Goal: Task Accomplishment & Management: Complete application form

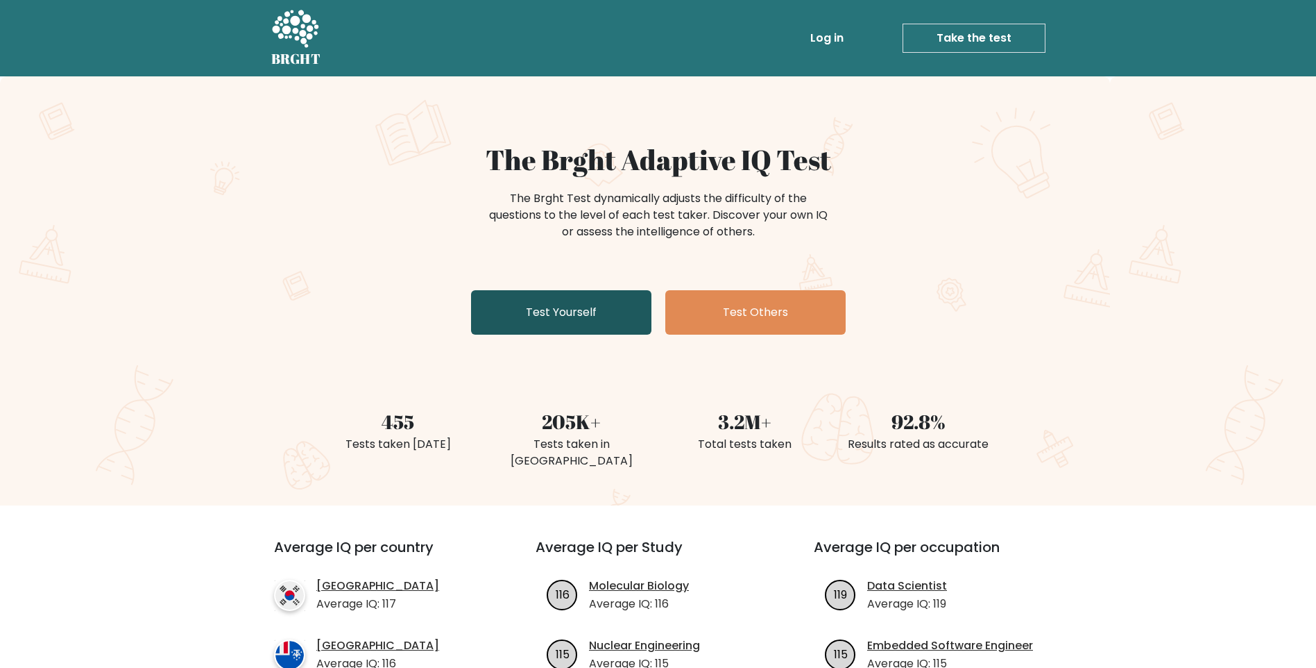
click at [594, 311] on link "Test Yourself" at bounding box center [561, 312] width 180 height 44
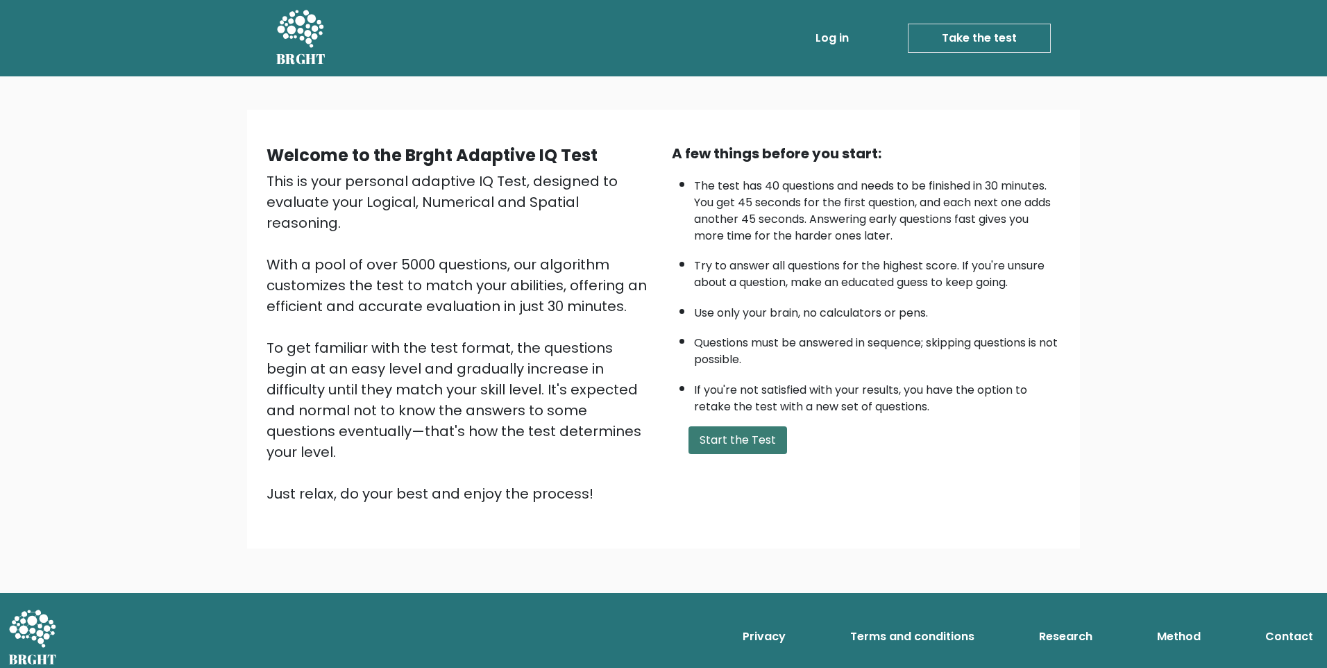
click at [702, 444] on button "Start the Test" at bounding box center [737, 440] width 99 height 28
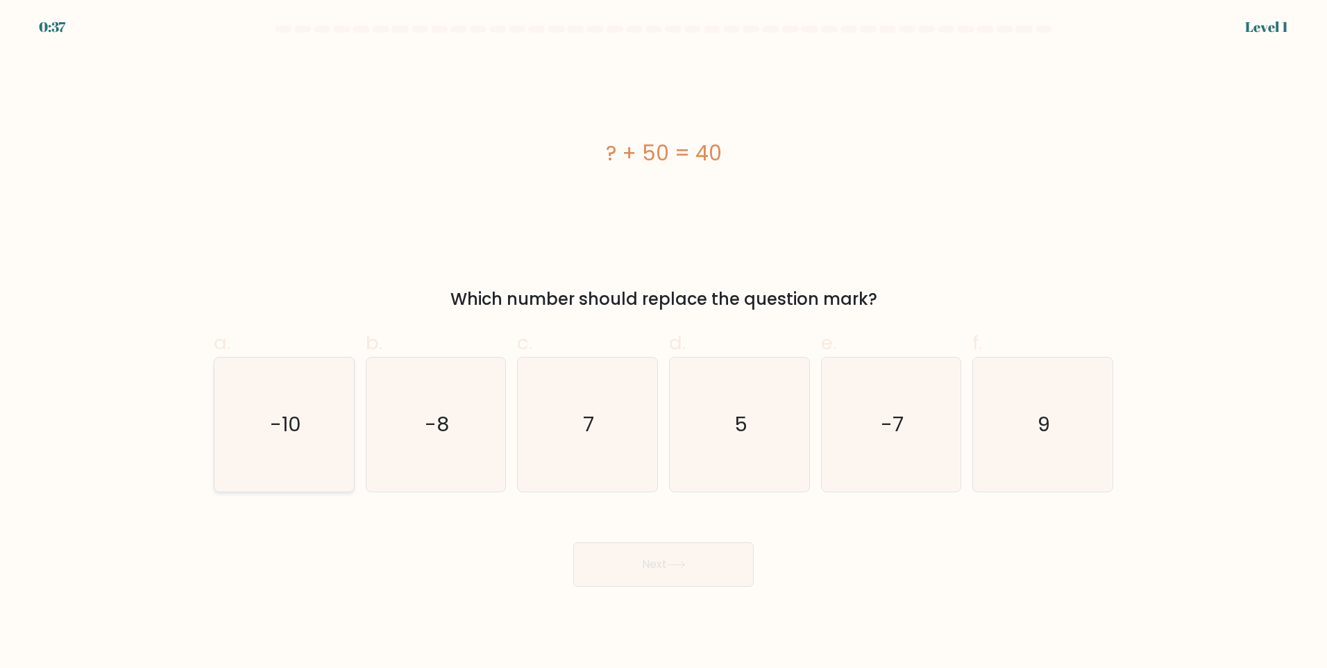
click at [323, 456] on icon "-10" at bounding box center [284, 424] width 134 height 134
click at [663, 343] on input "a. -10" at bounding box center [663, 338] width 1 height 9
radio input "true"
click at [681, 561] on icon at bounding box center [676, 565] width 19 height 8
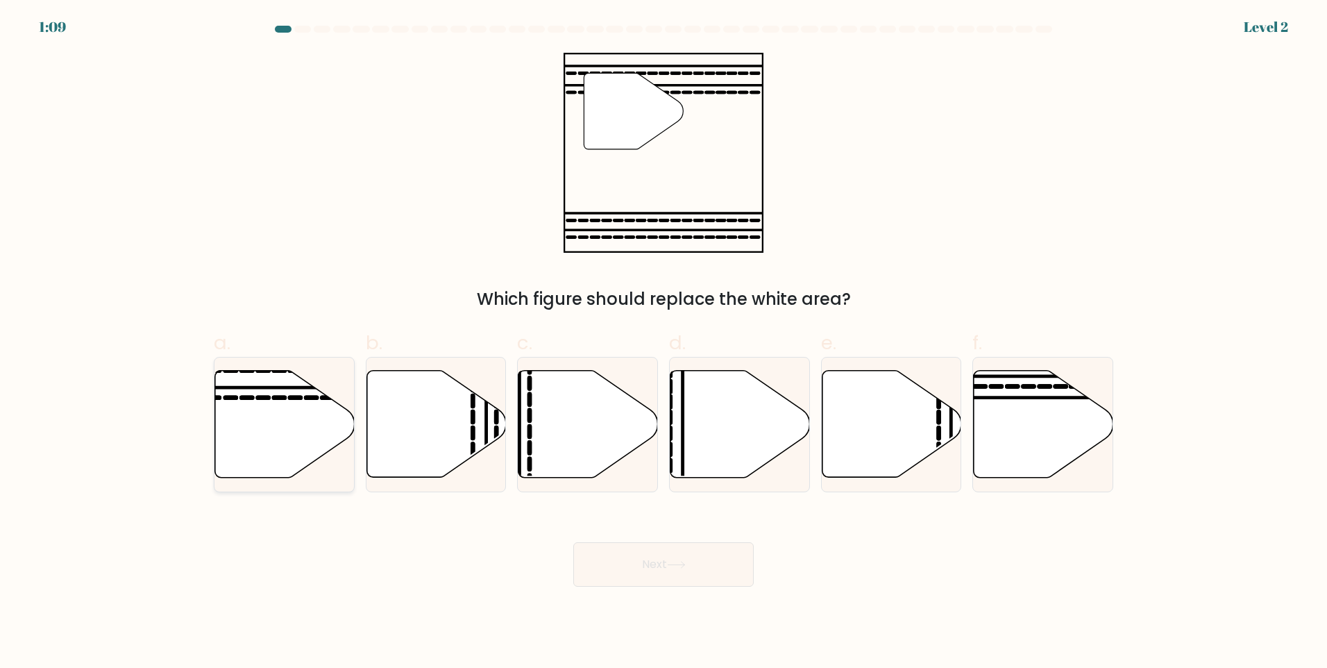
click at [300, 446] on icon at bounding box center [284, 424] width 139 height 107
click at [663, 343] on input "a." at bounding box center [663, 338] width 1 height 9
radio input "true"
click at [602, 561] on button "Next" at bounding box center [663, 564] width 180 height 44
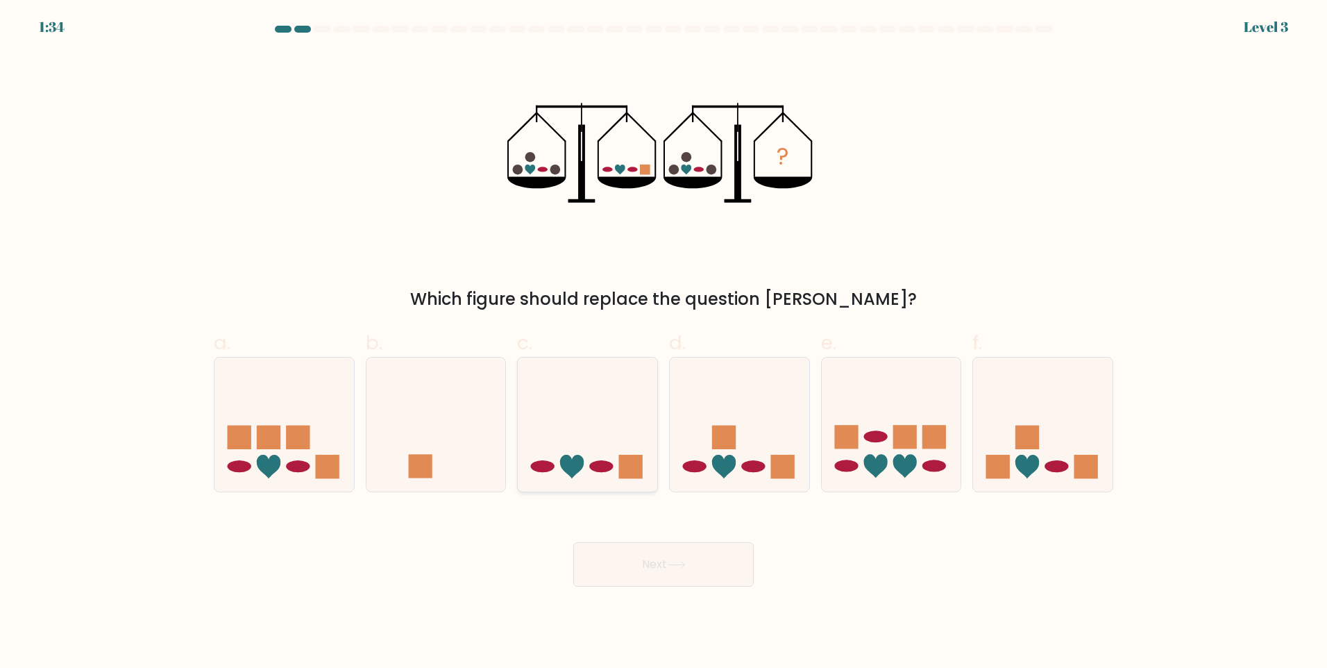
click at [575, 448] on icon at bounding box center [587, 423] width 139 height 115
click at [663, 343] on input "c." at bounding box center [663, 338] width 1 height 9
radio input "true"
click at [616, 554] on button "Next" at bounding box center [663, 564] width 180 height 44
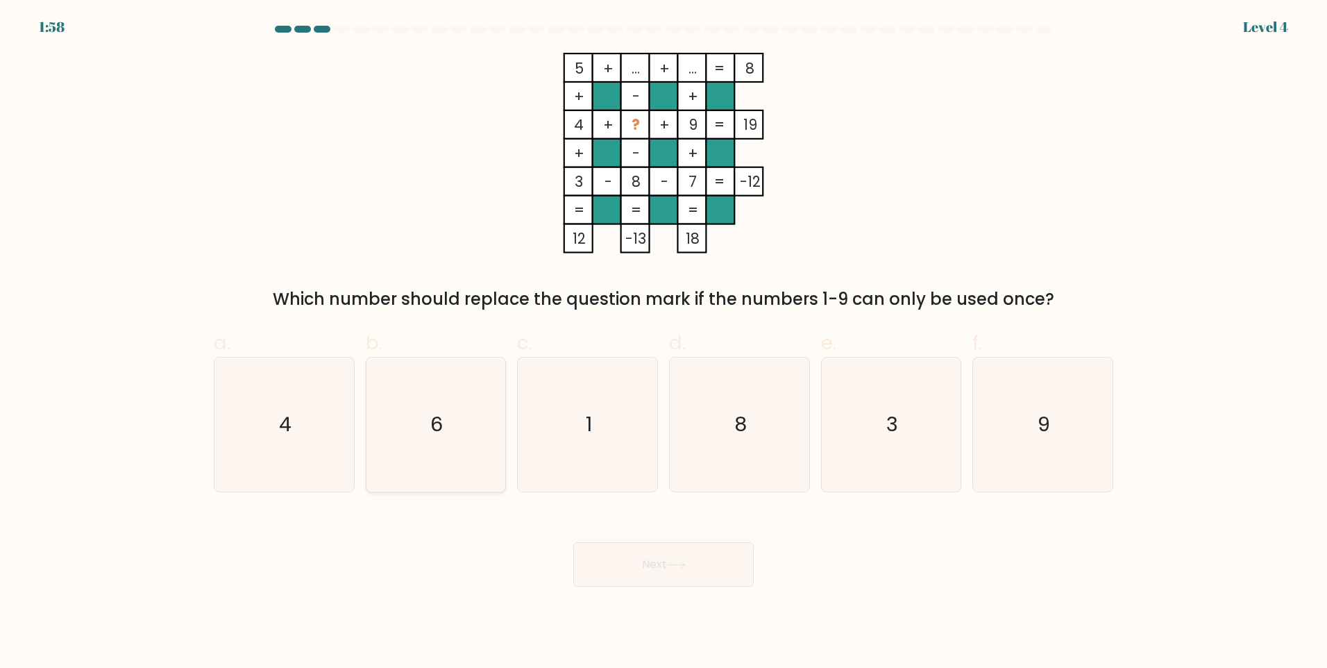
click at [468, 453] on icon "6" at bounding box center [435, 424] width 134 height 134
click at [663, 343] on input "b. 6" at bounding box center [663, 338] width 1 height 9
radio input "true"
click at [727, 580] on button "Next" at bounding box center [663, 564] width 180 height 44
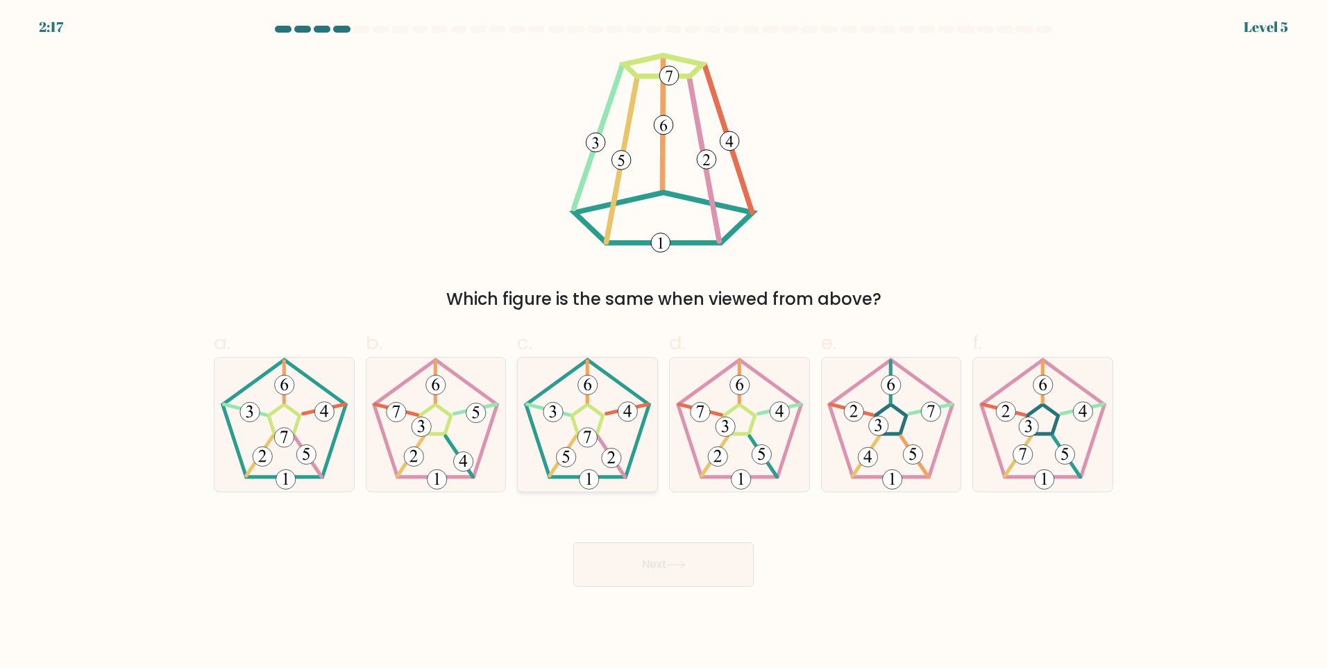
click at [586, 482] on 417 at bounding box center [588, 478] width 19 height 19
click at [663, 343] on input "c." at bounding box center [663, 338] width 1 height 9
radio input "true"
click at [638, 548] on button "Next" at bounding box center [663, 564] width 180 height 44
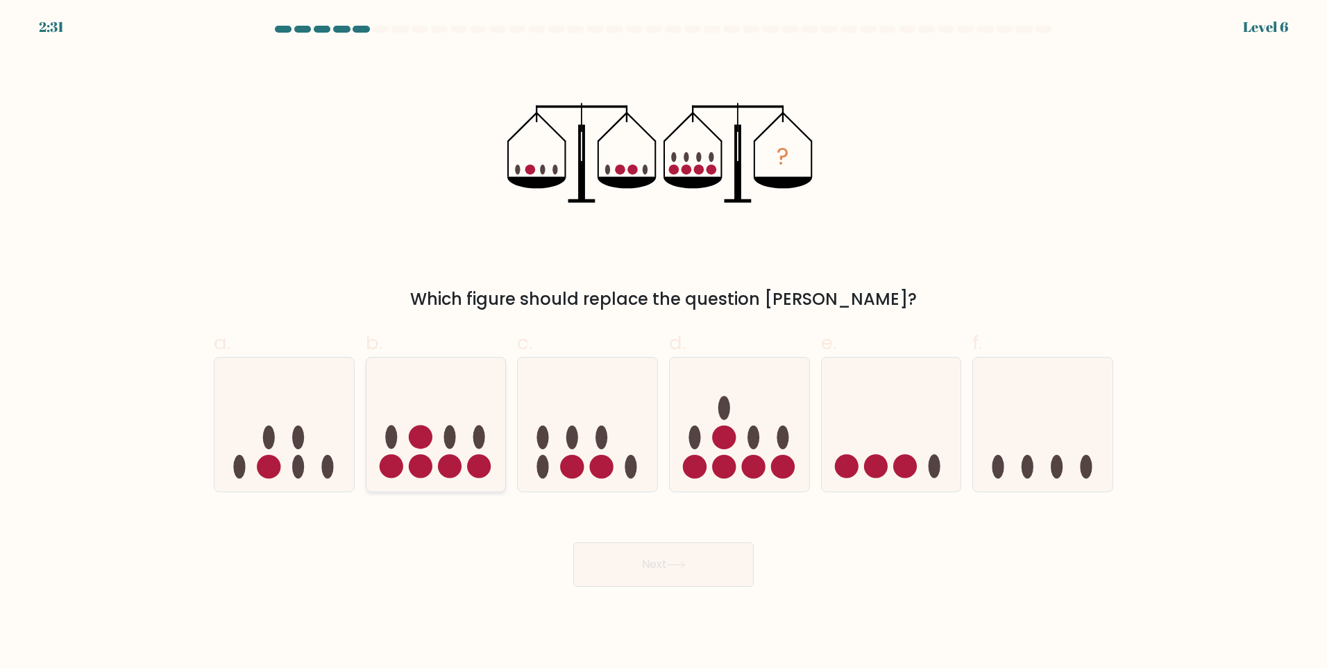
click at [443, 457] on circle at bounding box center [450, 467] width 24 height 24
click at [663, 343] on input "b." at bounding box center [663, 338] width 1 height 9
radio input "true"
click at [599, 464] on circle at bounding box center [602, 467] width 24 height 24
click at [663, 343] on input "c." at bounding box center [663, 338] width 1 height 9
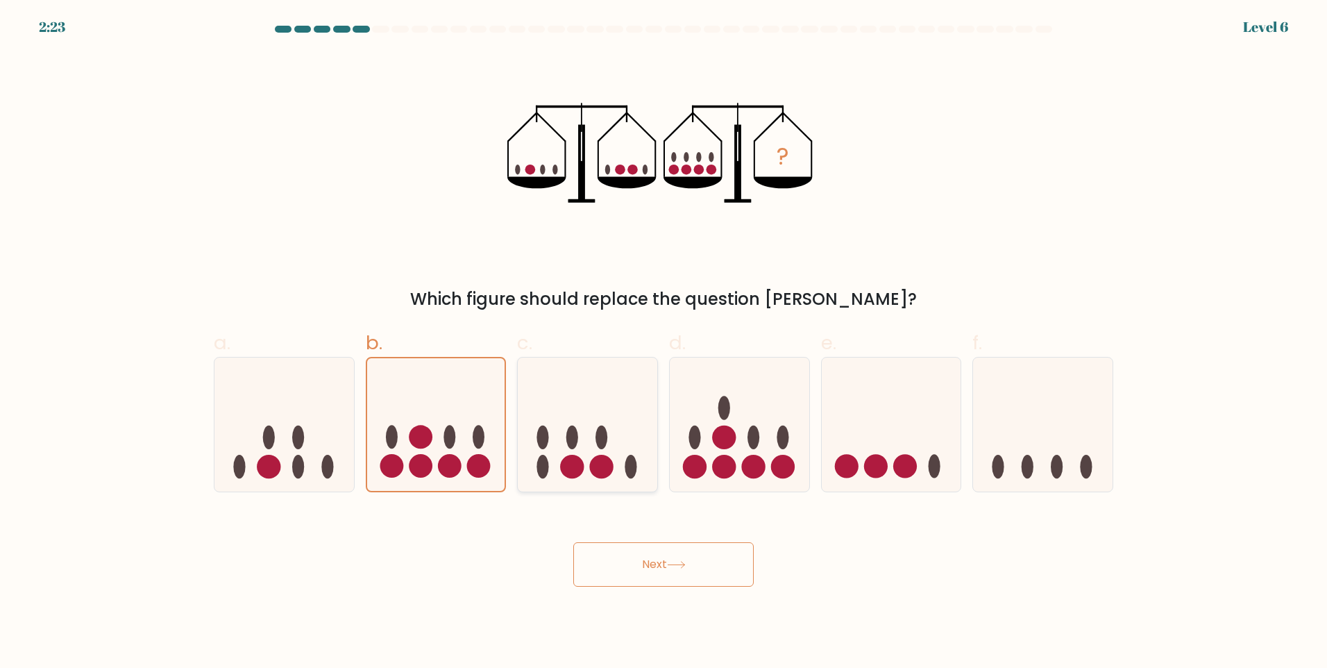
radio input "true"
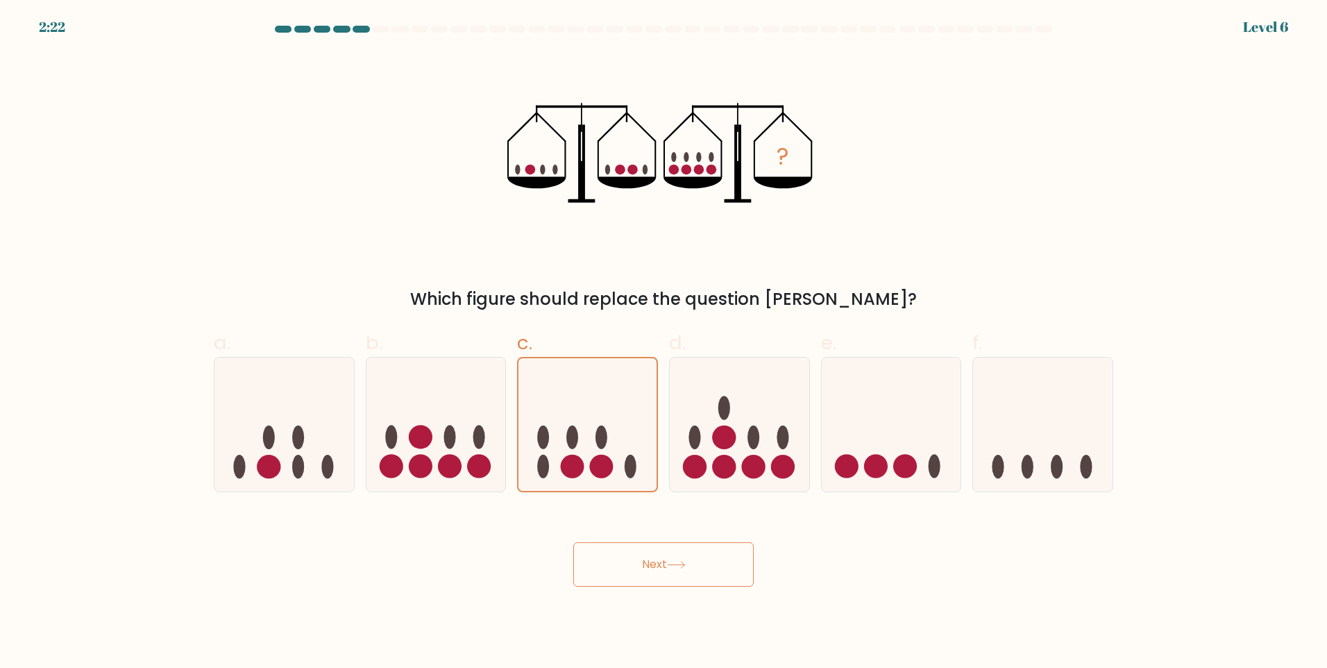
click at [665, 554] on button "Next" at bounding box center [663, 564] width 180 height 44
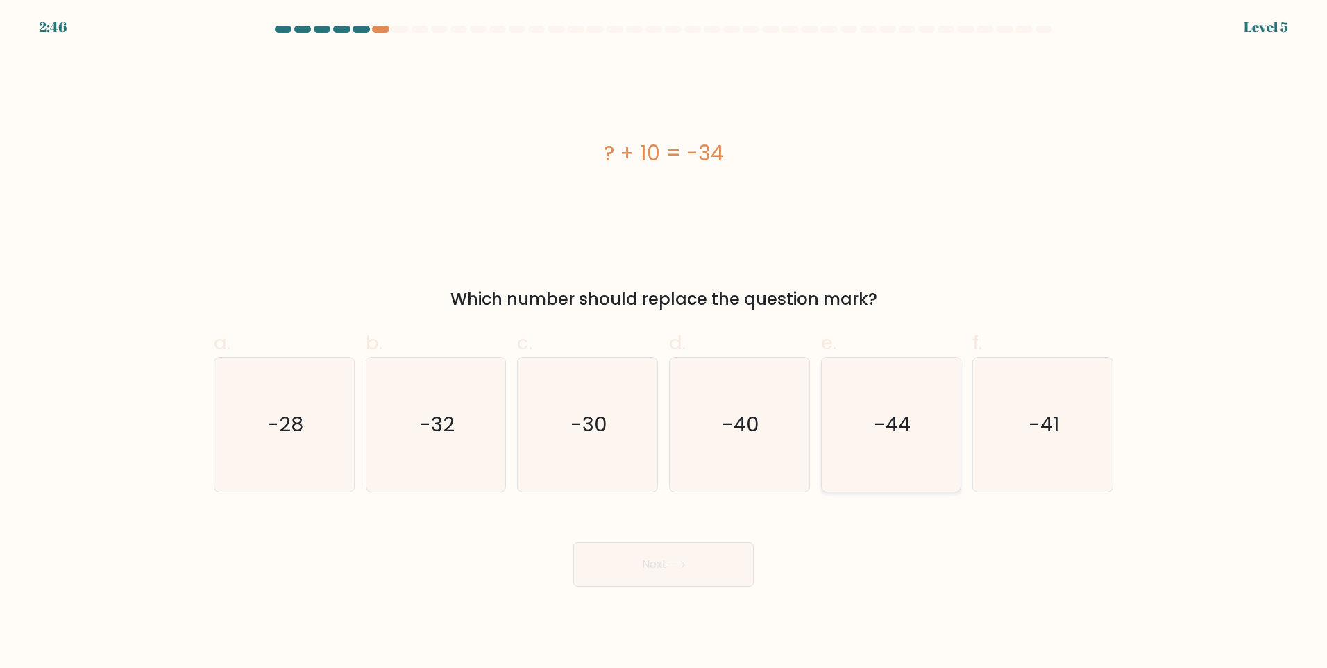
click at [864, 443] on icon "-44" at bounding box center [891, 424] width 134 height 134
click at [664, 343] on input "e. -44" at bounding box center [663, 338] width 1 height 9
radio input "true"
click at [661, 587] on body "2:44 Level 5 a." at bounding box center [663, 334] width 1327 height 668
click at [661, 570] on button "Next" at bounding box center [663, 564] width 180 height 44
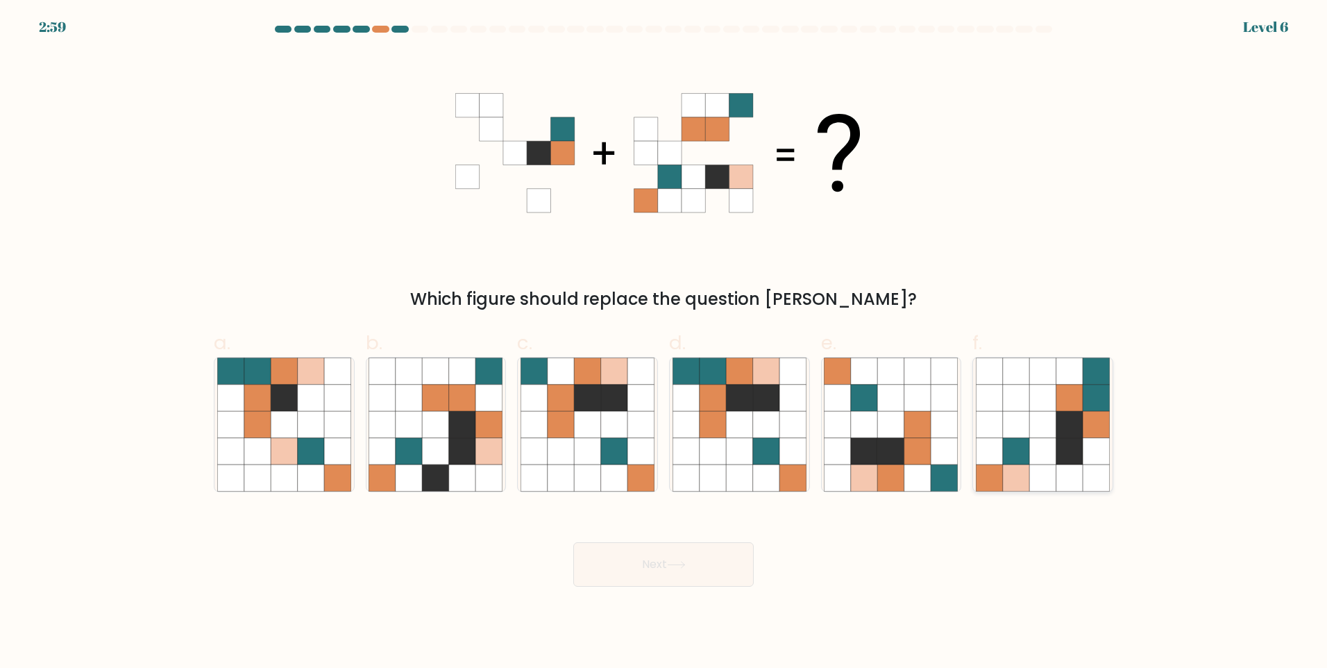
click at [994, 449] on icon at bounding box center [989, 451] width 26 height 26
click at [664, 343] on input "f." at bounding box center [663, 338] width 1 height 9
radio input "true"
click at [602, 576] on button "Next" at bounding box center [663, 564] width 180 height 44
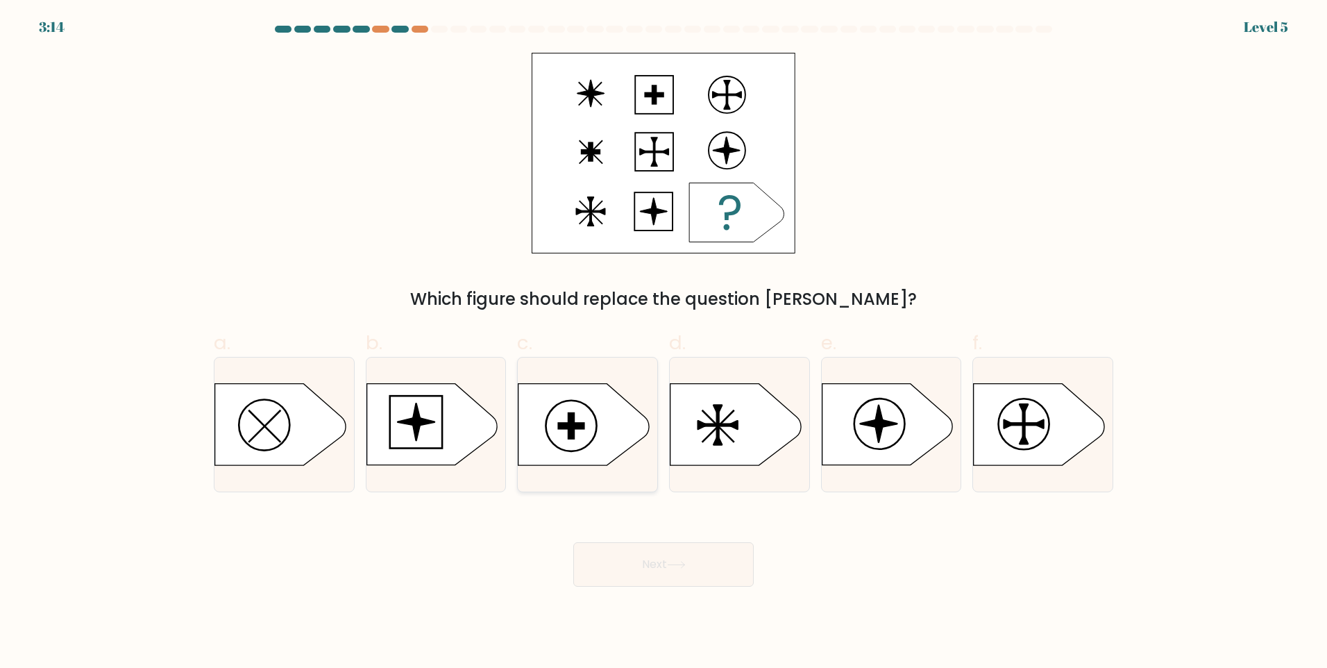
click at [562, 452] on icon at bounding box center [583, 424] width 130 height 81
click at [663, 343] on input "c." at bounding box center [663, 338] width 1 height 9
radio input "true"
click at [605, 543] on button "Next" at bounding box center [663, 564] width 180 height 44
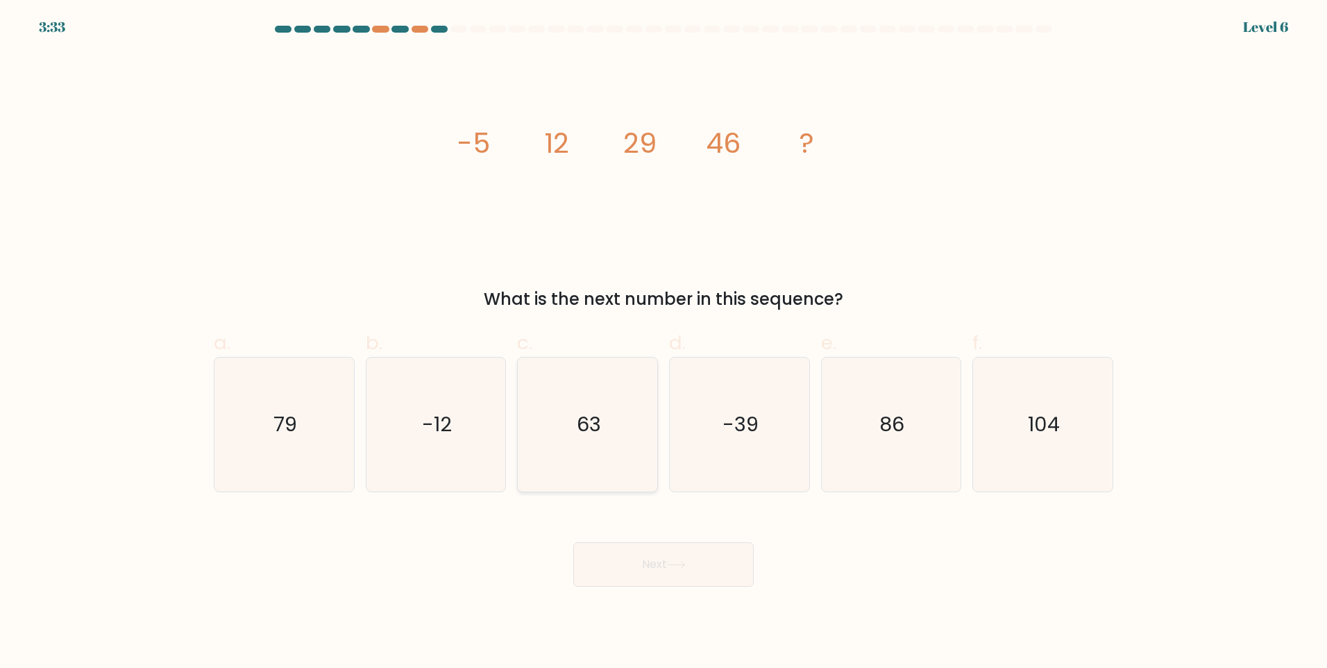
click at [591, 475] on icon "63" at bounding box center [587, 424] width 134 height 134
click at [663, 343] on input "c. 63" at bounding box center [663, 338] width 1 height 9
radio input "true"
click at [622, 573] on button "Next" at bounding box center [663, 564] width 180 height 44
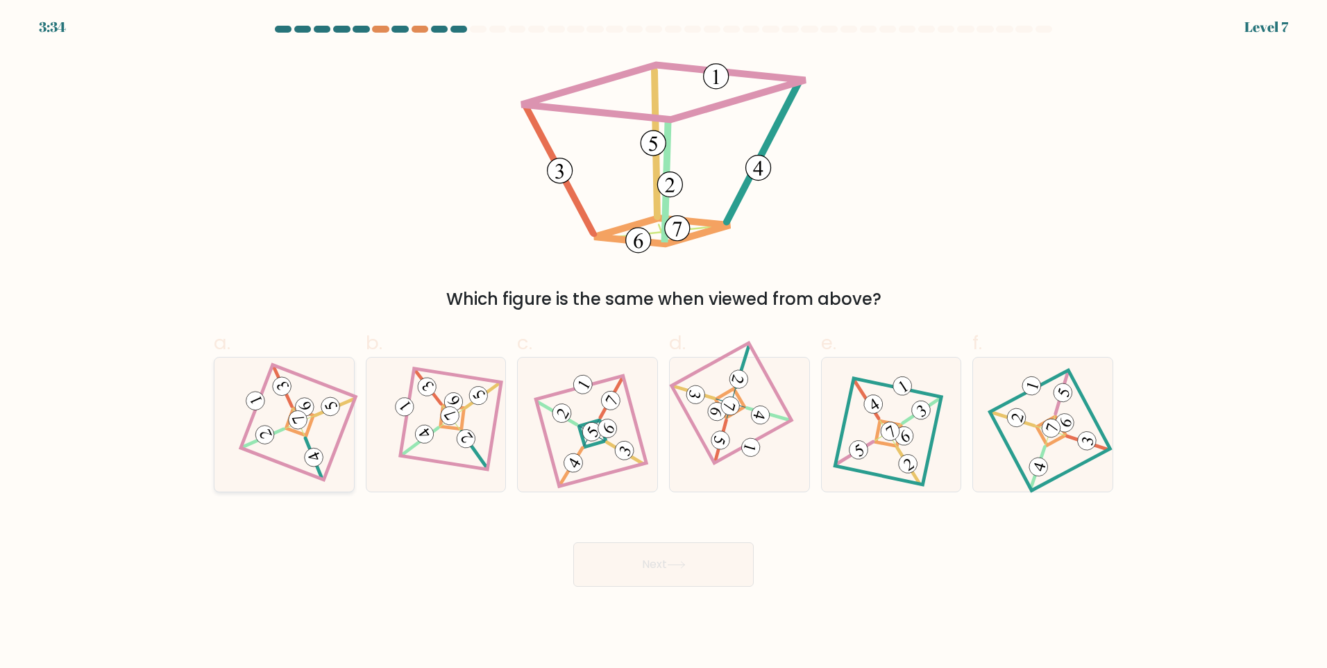
click at [267, 408] on icon at bounding box center [284, 424] width 92 height 107
click at [663, 343] on input "a." at bounding box center [663, 338] width 1 height 9
radio input "true"
click at [599, 565] on button "Next" at bounding box center [663, 564] width 180 height 44
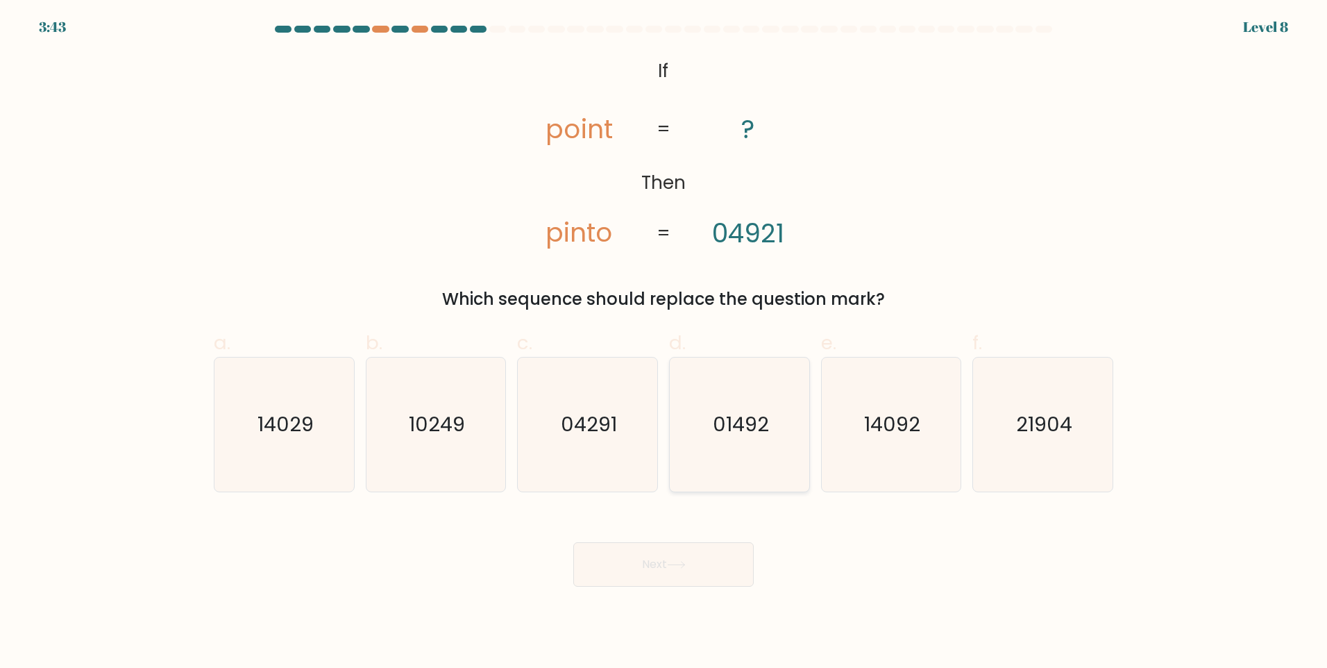
click at [714, 402] on icon "01492" at bounding box center [739, 424] width 134 height 134
click at [664, 343] on input "d. 01492" at bounding box center [663, 338] width 1 height 9
radio input "true"
click at [695, 563] on button "Next" at bounding box center [663, 564] width 180 height 44
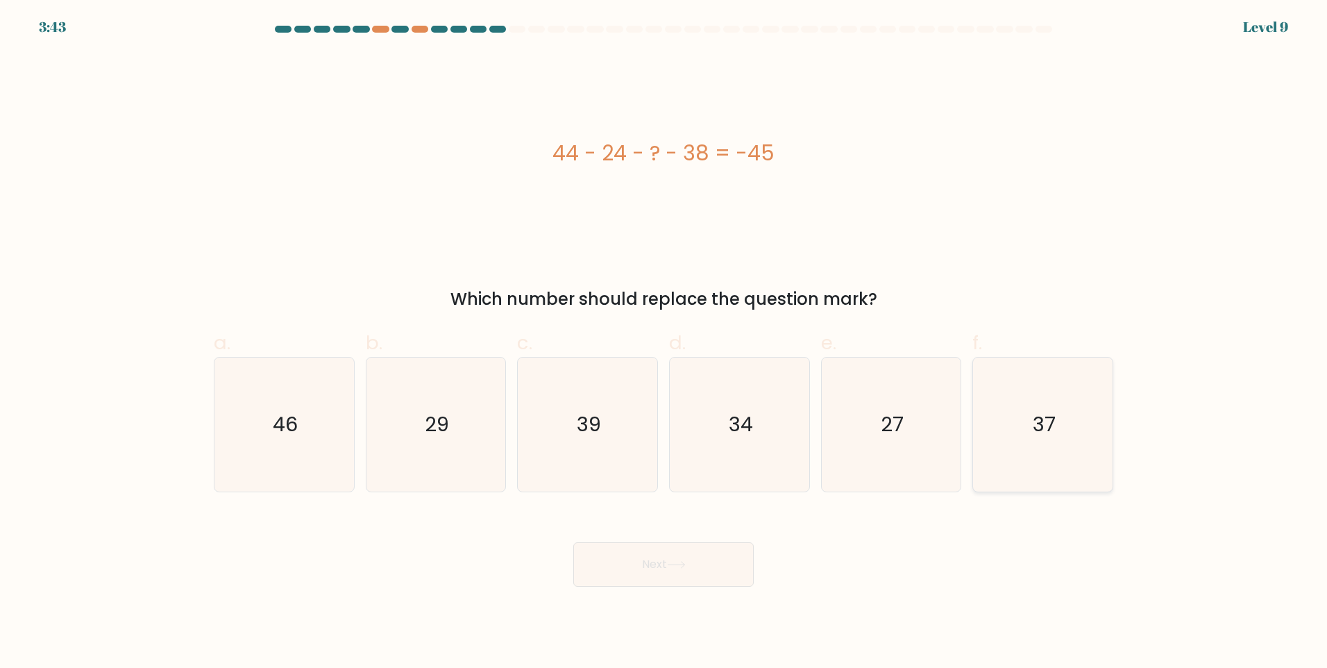
click at [1030, 442] on icon "37" at bounding box center [1043, 424] width 134 height 134
click at [664, 343] on input "f. 37" at bounding box center [663, 338] width 1 height 9
radio input "true"
click at [645, 572] on button "Next" at bounding box center [663, 564] width 180 height 44
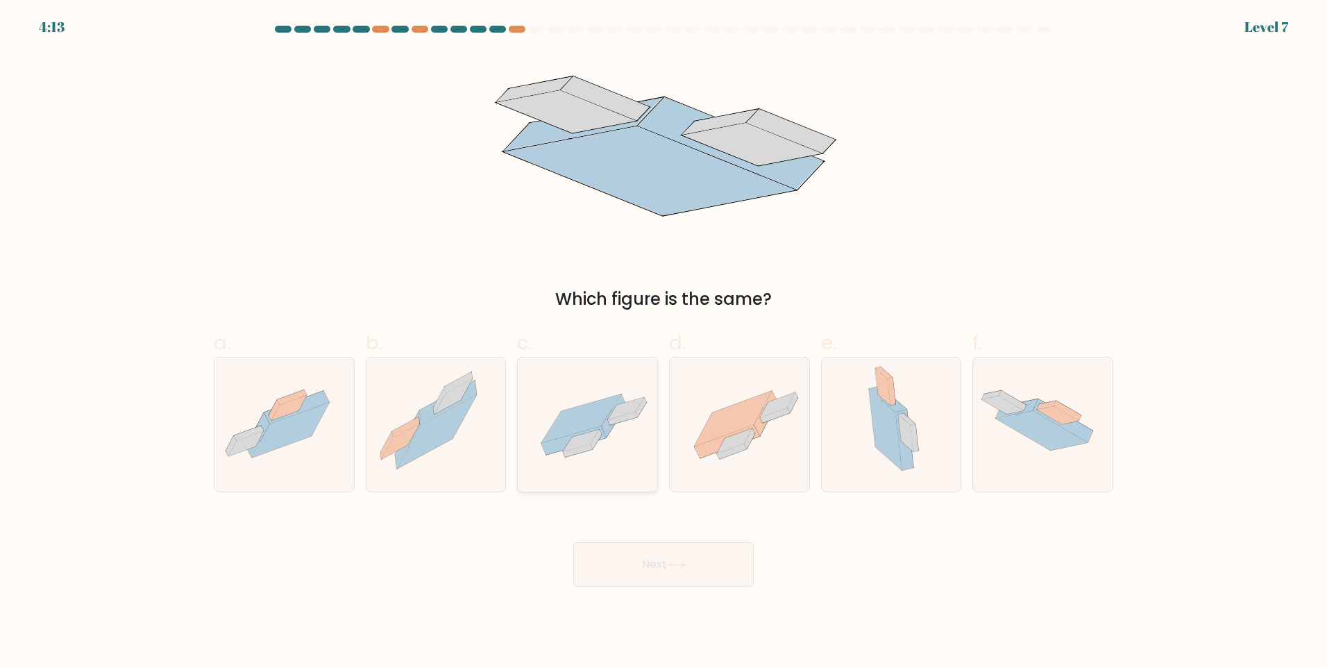
click at [575, 463] on icon at bounding box center [587, 424] width 139 height 96
click at [663, 343] on input "c." at bounding box center [663, 338] width 1 height 9
radio input "true"
click at [605, 566] on button "Next" at bounding box center [663, 564] width 180 height 44
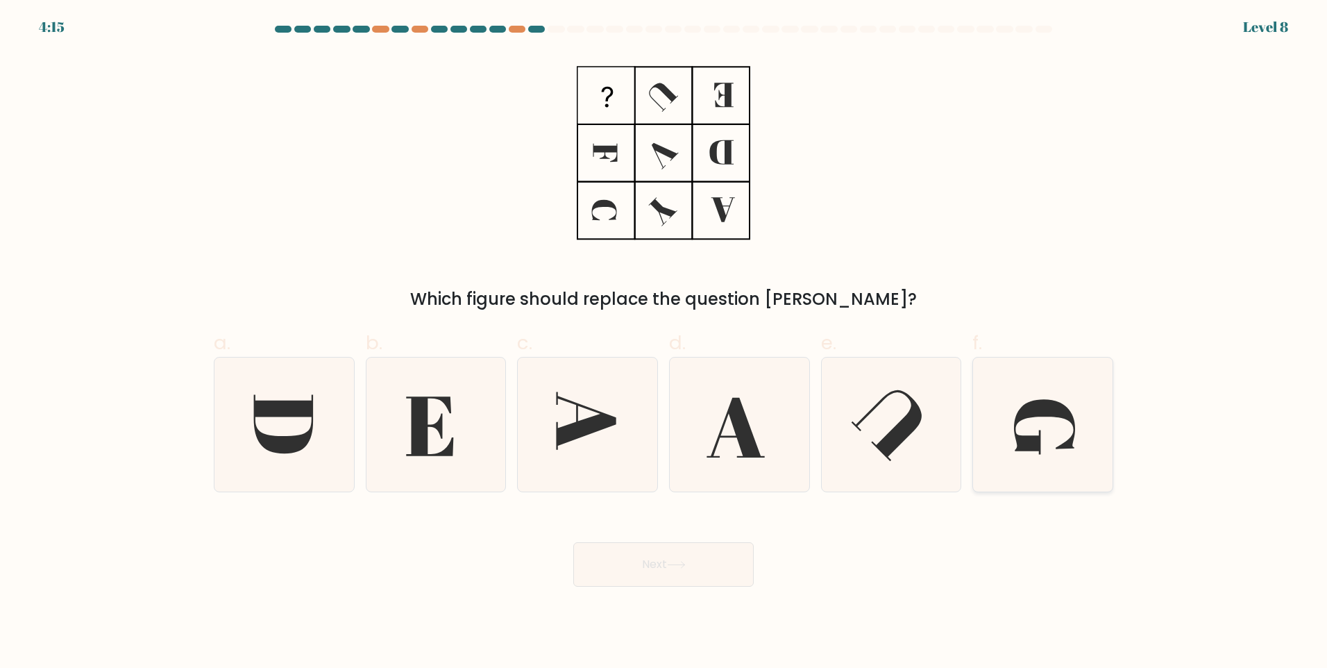
click at [1076, 442] on icon at bounding box center [1043, 424] width 134 height 134
click at [664, 343] on input "f." at bounding box center [663, 338] width 1 height 9
radio input "true"
click at [646, 563] on button "Next" at bounding box center [663, 564] width 180 height 44
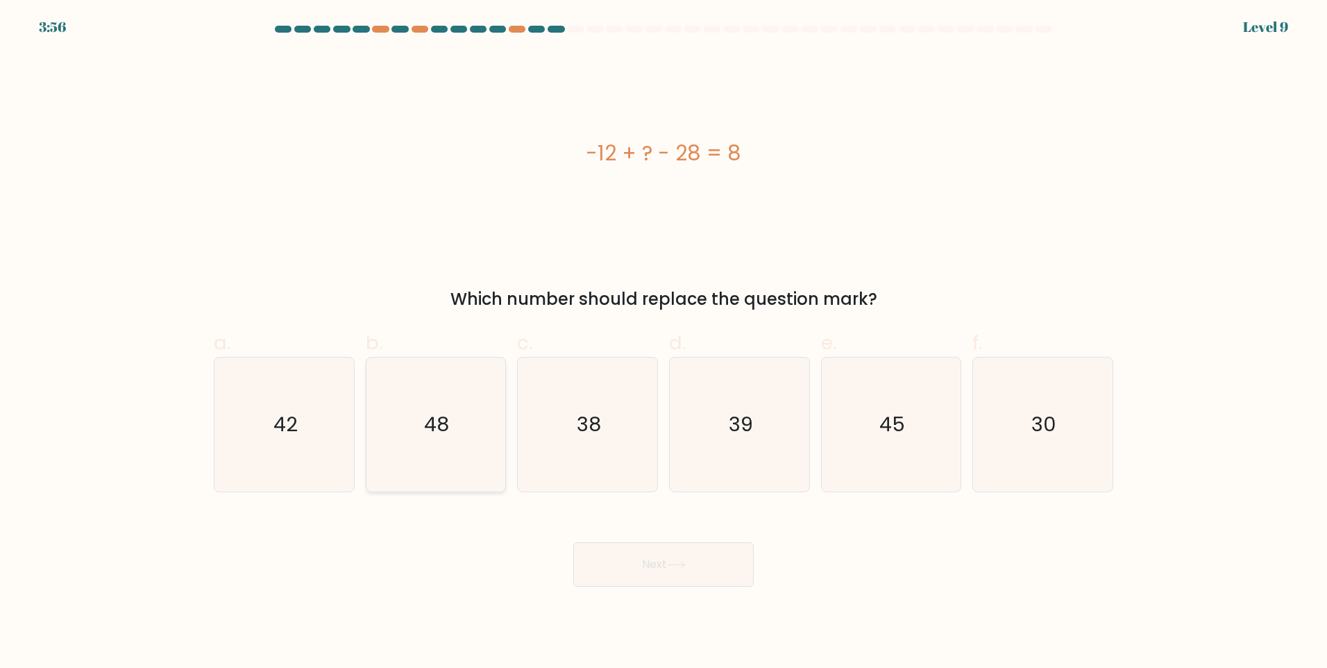
click at [454, 411] on icon "48" at bounding box center [435, 424] width 134 height 134
click at [663, 343] on input "b. 48" at bounding box center [663, 338] width 1 height 9
radio input "true"
click at [624, 563] on button "Next" at bounding box center [663, 564] width 180 height 44
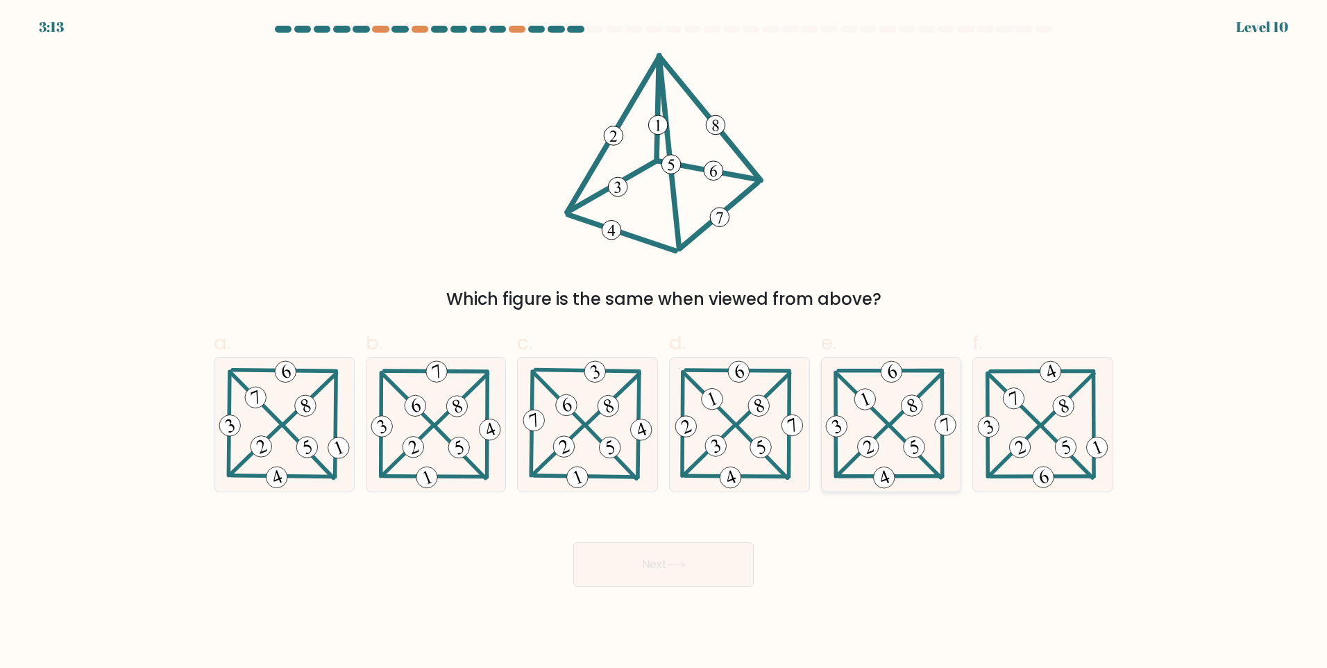
click at [888, 432] on icon at bounding box center [890, 424] width 137 height 134
click at [664, 343] on input "e." at bounding box center [663, 338] width 1 height 9
radio input "true"
click at [616, 584] on button "Next" at bounding box center [663, 564] width 180 height 44
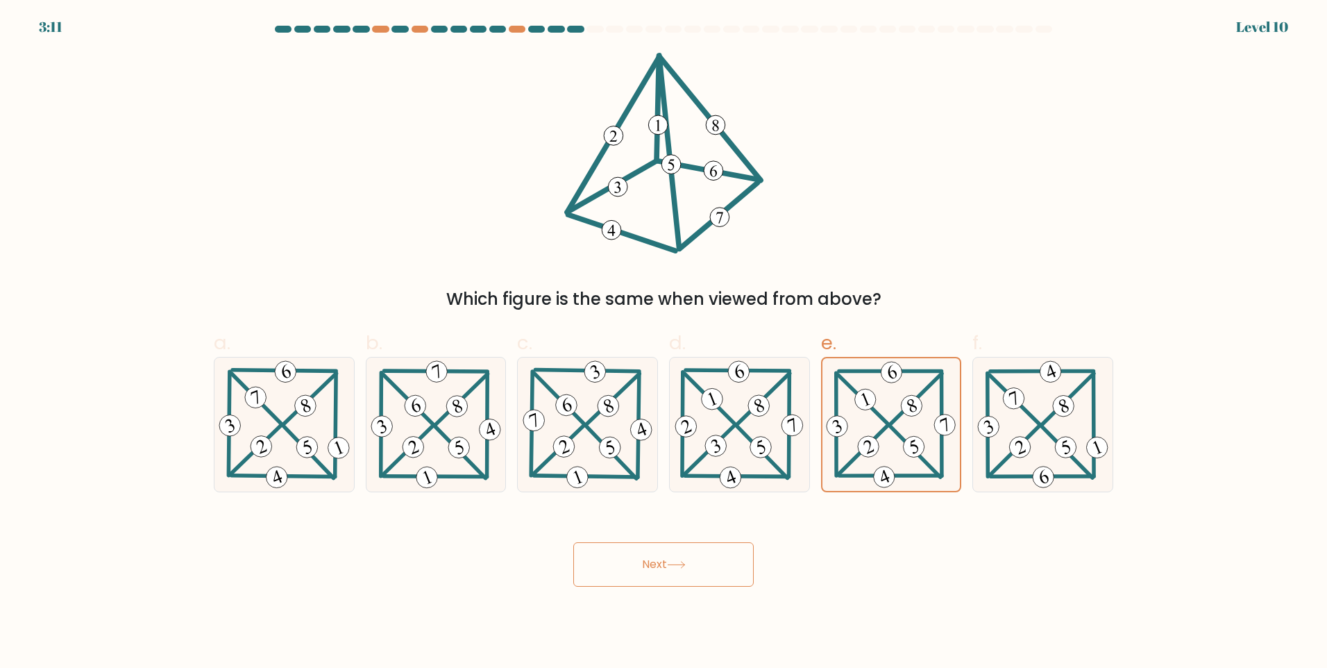
click at [616, 584] on button "Next" at bounding box center [663, 564] width 180 height 44
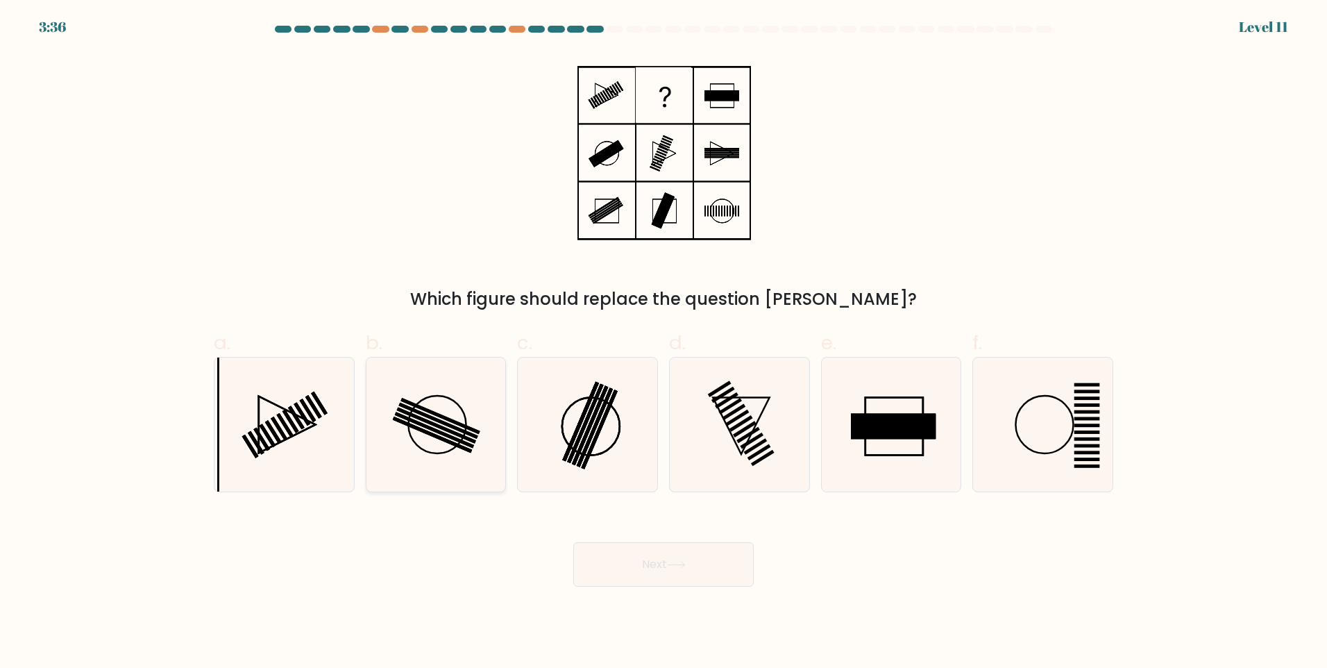
click at [414, 408] on rect at bounding box center [438, 420] width 79 height 36
click at [663, 343] on input "b." at bounding box center [663, 338] width 1 height 9
radio input "true"
click at [620, 552] on button "Next" at bounding box center [663, 564] width 180 height 44
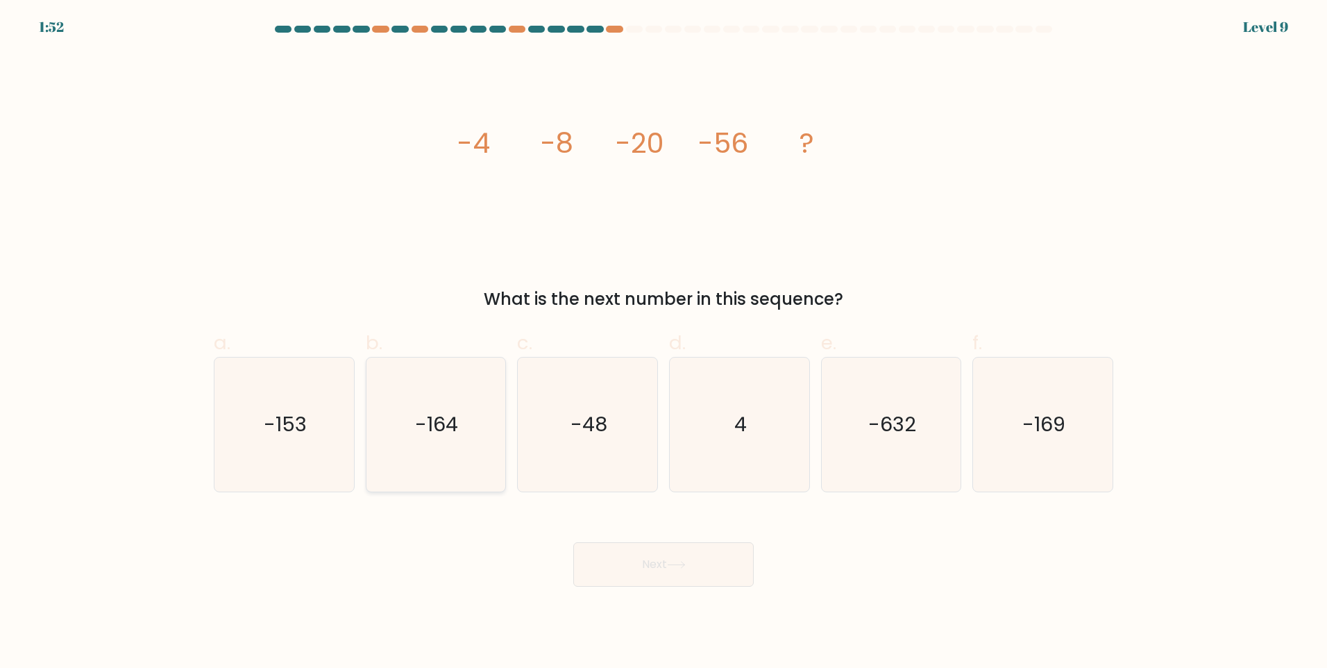
click at [418, 425] on text "-164" at bounding box center [437, 424] width 43 height 28
click at [663, 343] on input "b. -164" at bounding box center [663, 338] width 1 height 9
radio input "true"
click at [630, 570] on button "Next" at bounding box center [663, 564] width 180 height 44
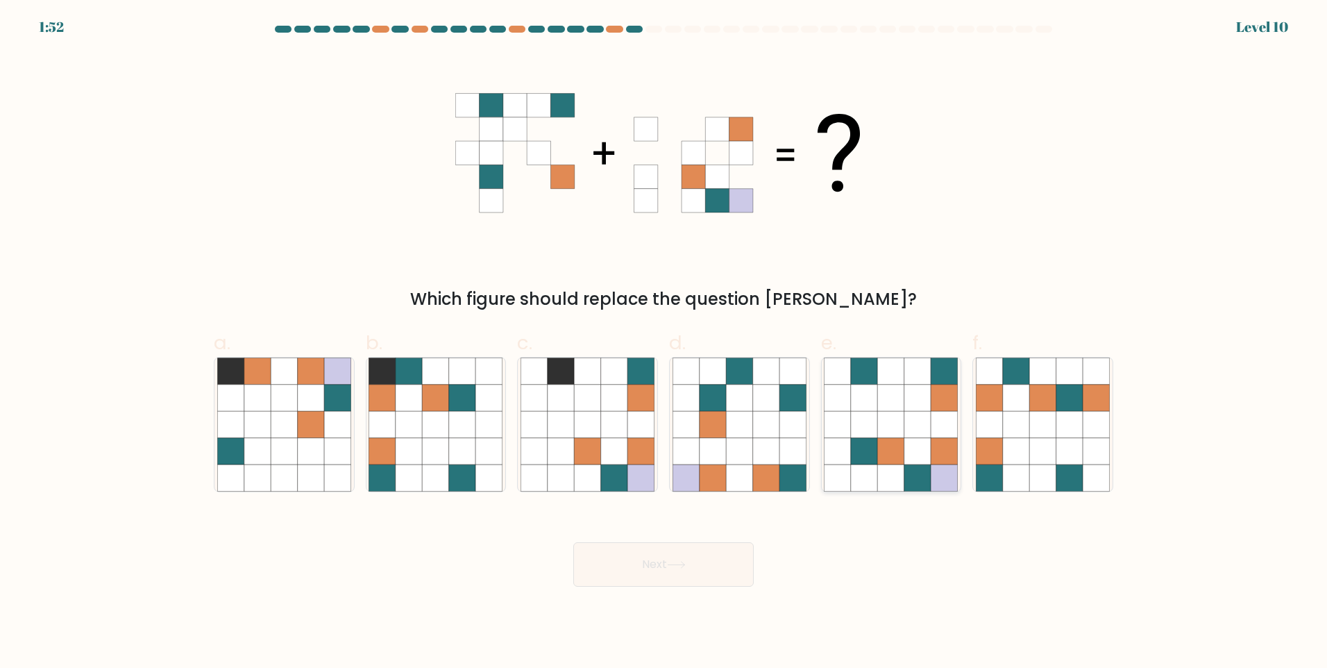
click at [919, 424] on icon at bounding box center [917, 424] width 26 height 26
click at [664, 343] on input "e." at bounding box center [663, 338] width 1 height 9
radio input "true"
click at [648, 563] on button "Next" at bounding box center [663, 564] width 180 height 44
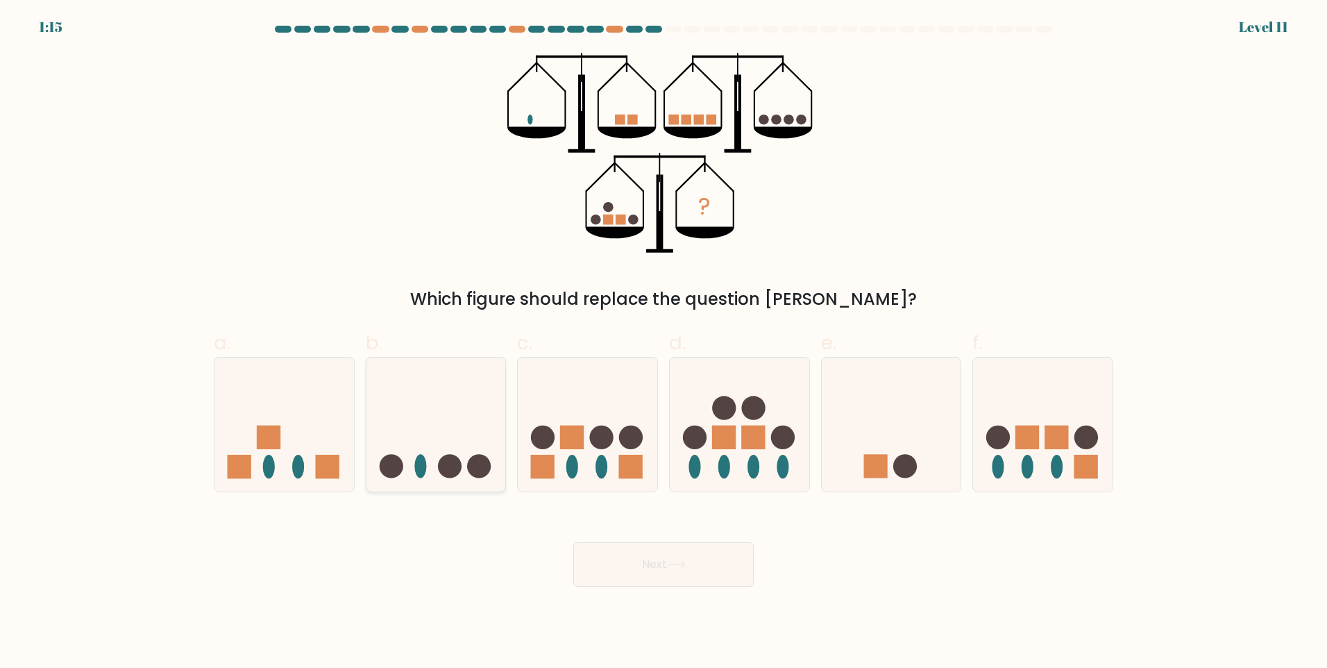
click at [400, 420] on icon at bounding box center [435, 423] width 139 height 115
click at [663, 343] on input "b." at bounding box center [663, 338] width 1 height 9
radio input "true"
click at [593, 554] on button "Next" at bounding box center [663, 564] width 180 height 44
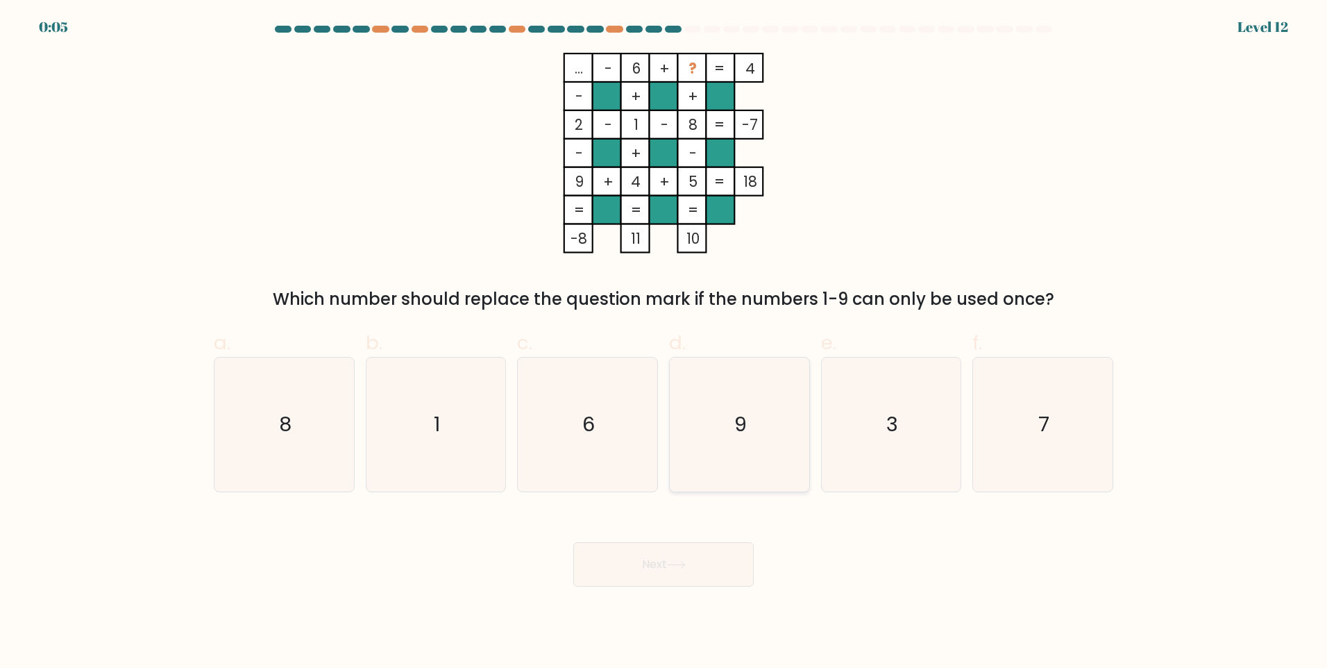
click at [690, 439] on icon "9" at bounding box center [739, 424] width 134 height 134
click at [664, 343] on input "d. 9" at bounding box center [663, 338] width 1 height 9
radio input "true"
click at [663, 548] on button "Next" at bounding box center [663, 564] width 180 height 44
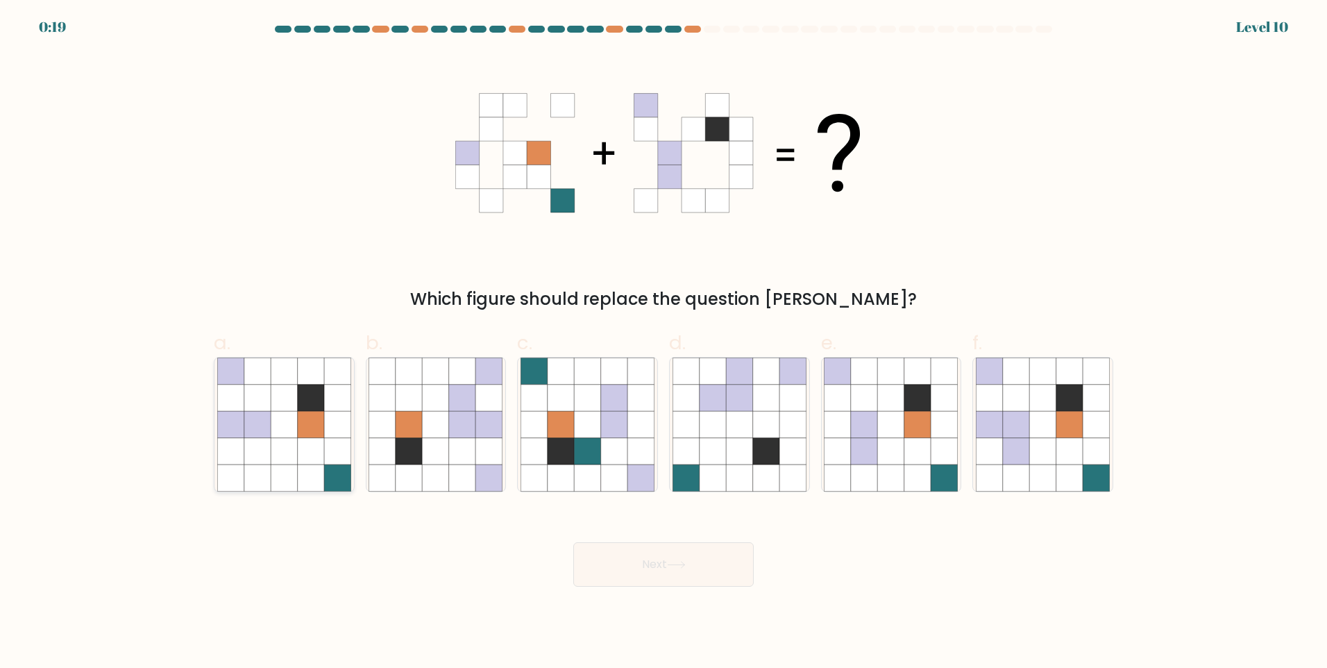
click at [236, 413] on icon at bounding box center [230, 424] width 26 height 26
click at [663, 343] on input "a." at bounding box center [663, 338] width 1 height 9
radio input "true"
click at [695, 570] on button "Next" at bounding box center [663, 564] width 180 height 44
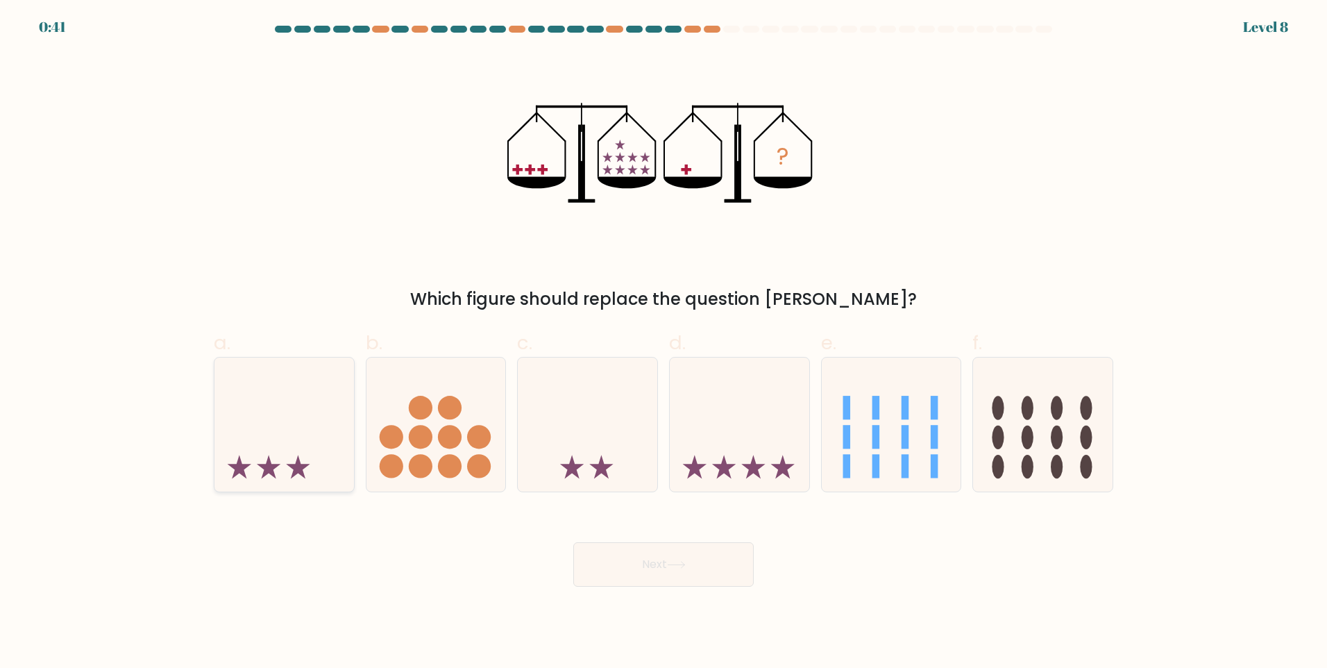
click at [246, 462] on icon at bounding box center [283, 423] width 139 height 115
click at [663, 343] on input "a." at bounding box center [663, 338] width 1 height 9
radio input "true"
click at [668, 569] on button "Next" at bounding box center [663, 564] width 180 height 44
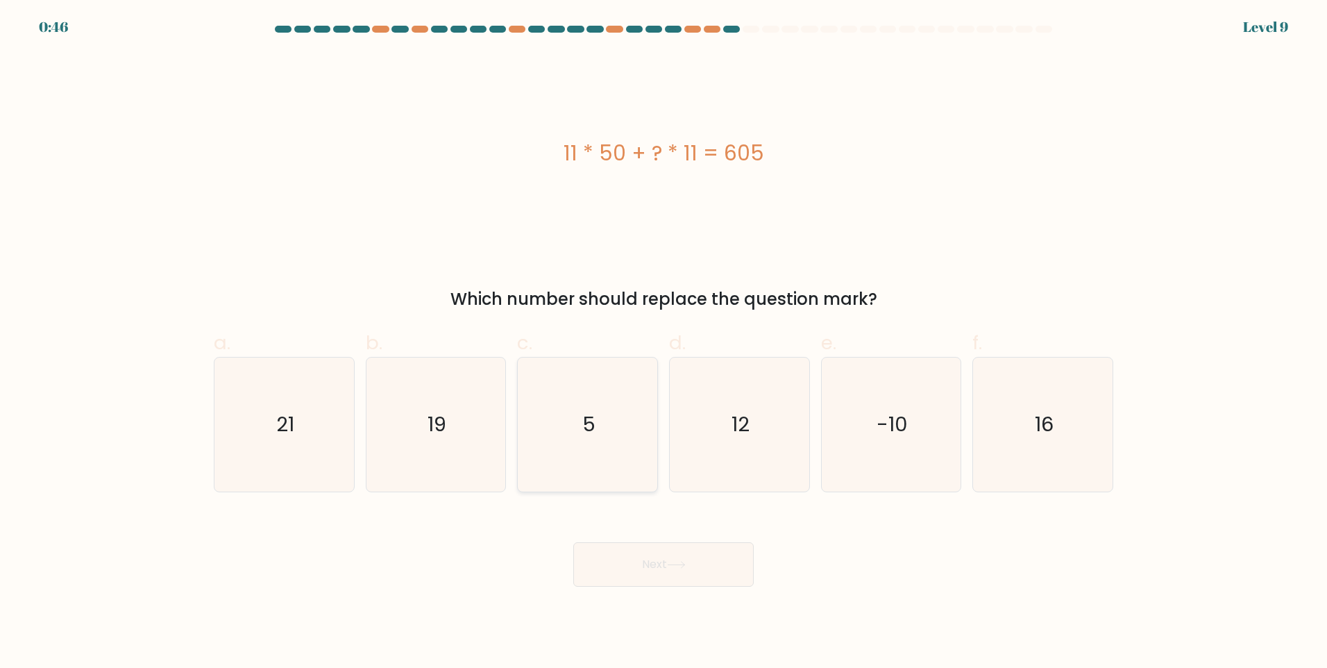
click at [611, 479] on icon "5" at bounding box center [587, 424] width 134 height 134
click at [663, 343] on input "c. 5" at bounding box center [663, 338] width 1 height 9
radio input "true"
click at [641, 563] on button "Next" at bounding box center [663, 564] width 180 height 44
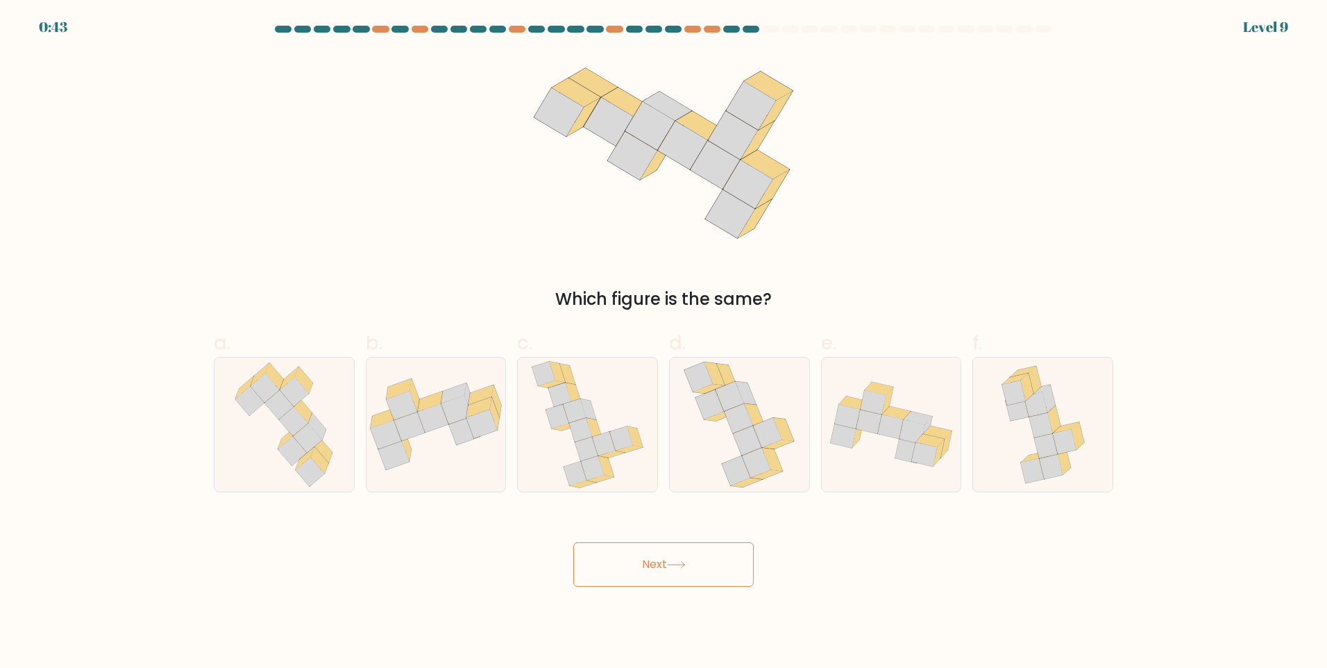
click at [641, 563] on button "Next" at bounding box center [663, 564] width 180 height 44
click at [604, 456] on icon at bounding box center [611, 453] width 26 height 7
click at [663, 343] on input "c." at bounding box center [663, 338] width 1 height 9
radio input "true"
click at [652, 573] on button "Next" at bounding box center [663, 564] width 180 height 44
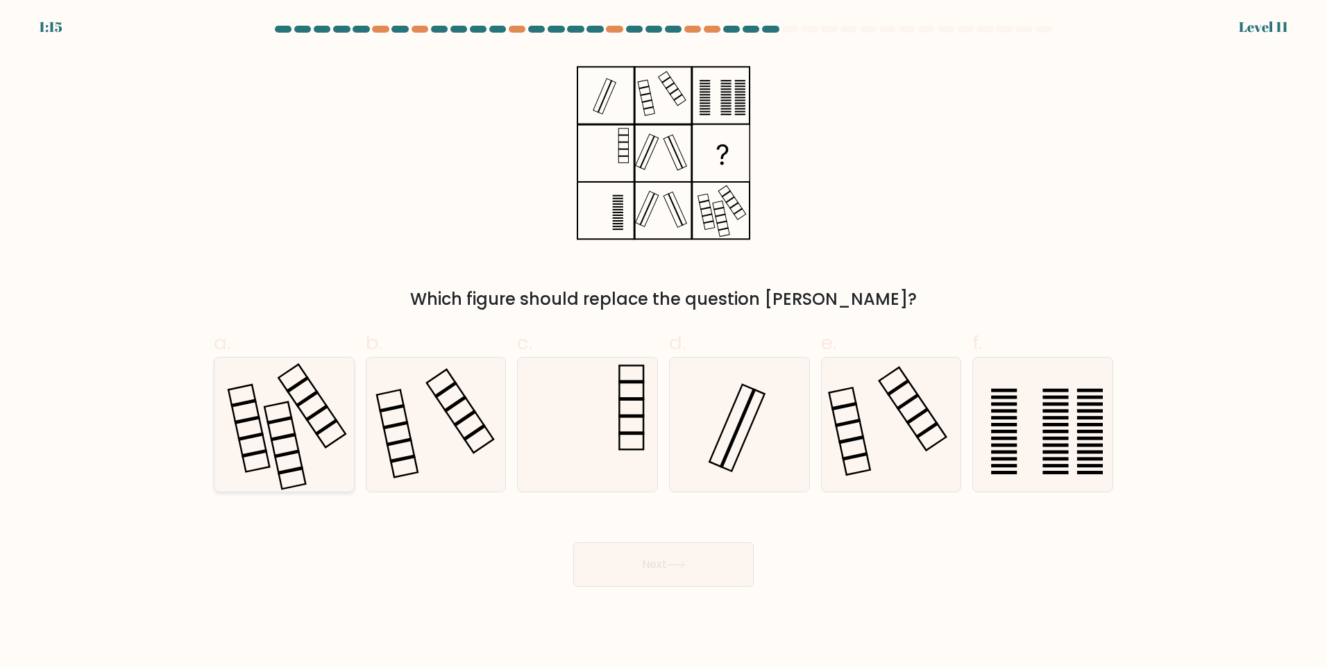
click at [314, 457] on icon at bounding box center [284, 424] width 134 height 134
click at [663, 343] on input "a." at bounding box center [663, 338] width 1 height 9
radio input "true"
click at [652, 561] on button "Next" at bounding box center [663, 564] width 180 height 44
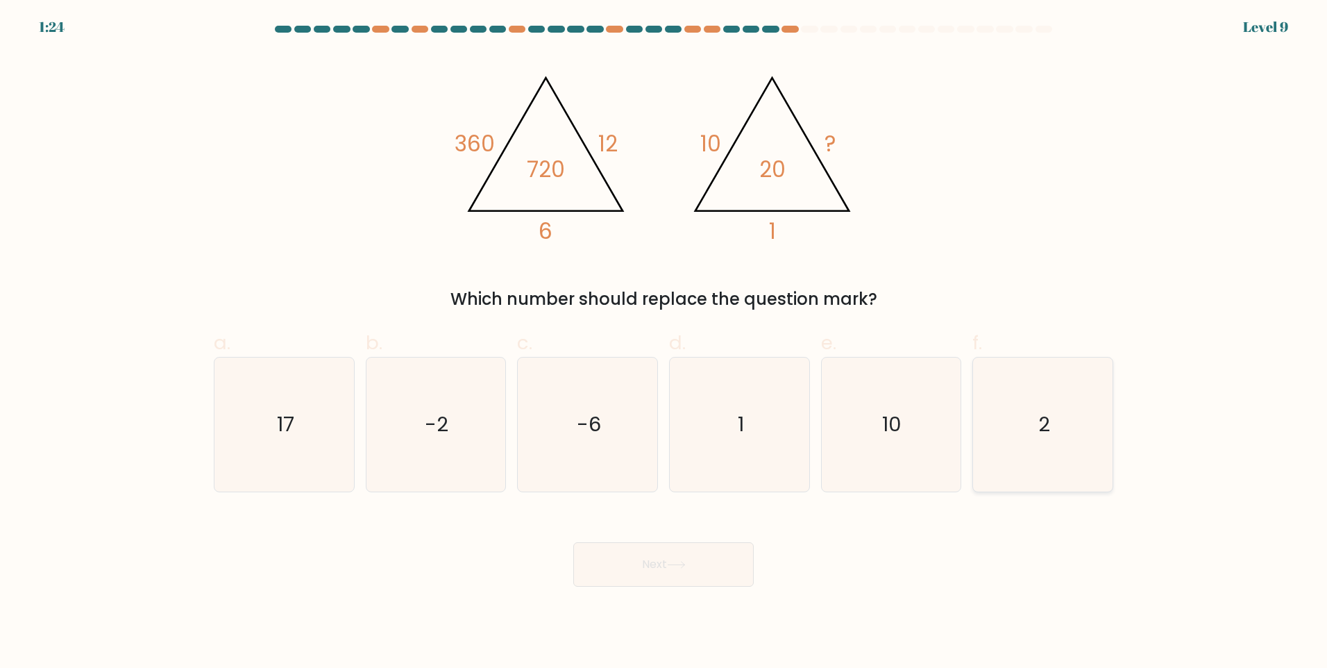
click at [1092, 425] on icon "2" at bounding box center [1043, 424] width 134 height 134
click at [664, 343] on input "f. 2" at bounding box center [663, 338] width 1 height 9
radio input "true"
click at [706, 550] on button "Next" at bounding box center [663, 564] width 180 height 44
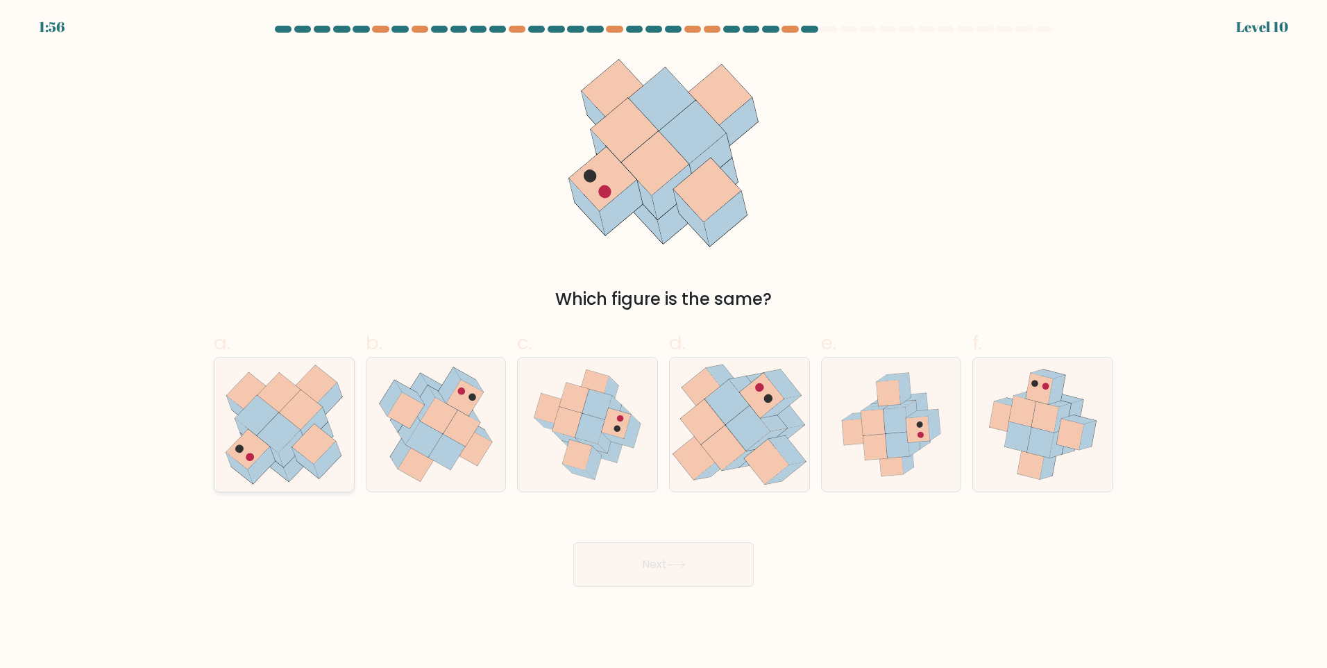
click at [340, 447] on icon at bounding box center [283, 424] width 139 height 134
click at [663, 343] on input "a." at bounding box center [663, 338] width 1 height 9
radio input "true"
click at [607, 557] on button "Next" at bounding box center [663, 564] width 180 height 44
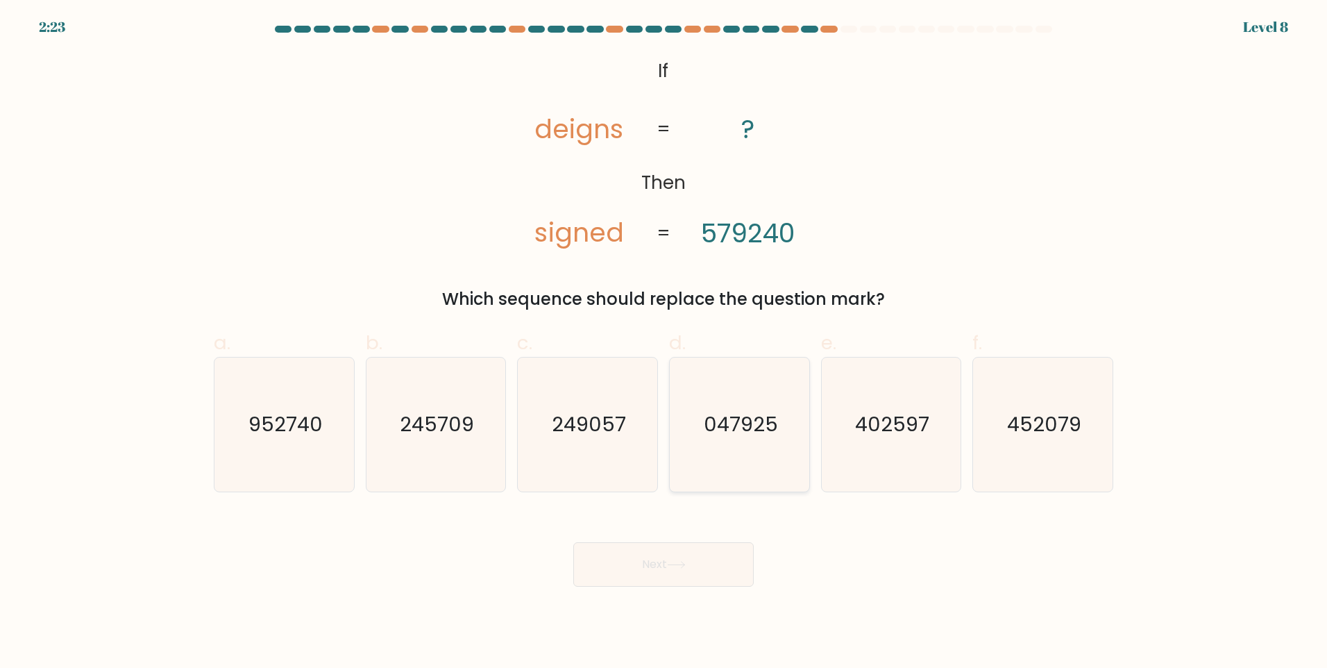
click at [686, 427] on icon "047925" at bounding box center [739, 424] width 134 height 134
click at [664, 343] on input "d. 047925" at bounding box center [663, 338] width 1 height 9
radio input "true"
click at [640, 525] on div "Next" at bounding box center [663, 548] width 916 height 78
click at [642, 548] on button "Next" at bounding box center [663, 564] width 180 height 44
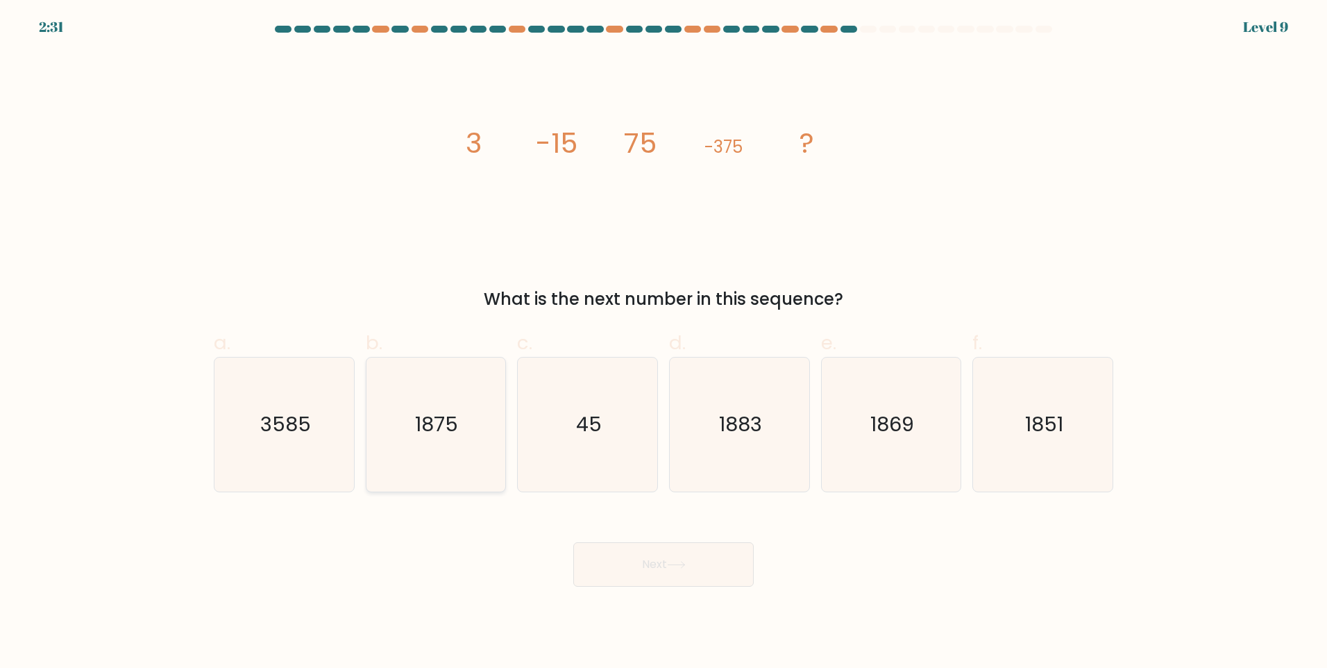
click at [406, 454] on icon "1875" at bounding box center [435, 424] width 134 height 134
click at [663, 343] on input "b. 1875" at bounding box center [663, 338] width 1 height 9
radio input "true"
click at [654, 563] on button "Next" at bounding box center [663, 564] width 180 height 44
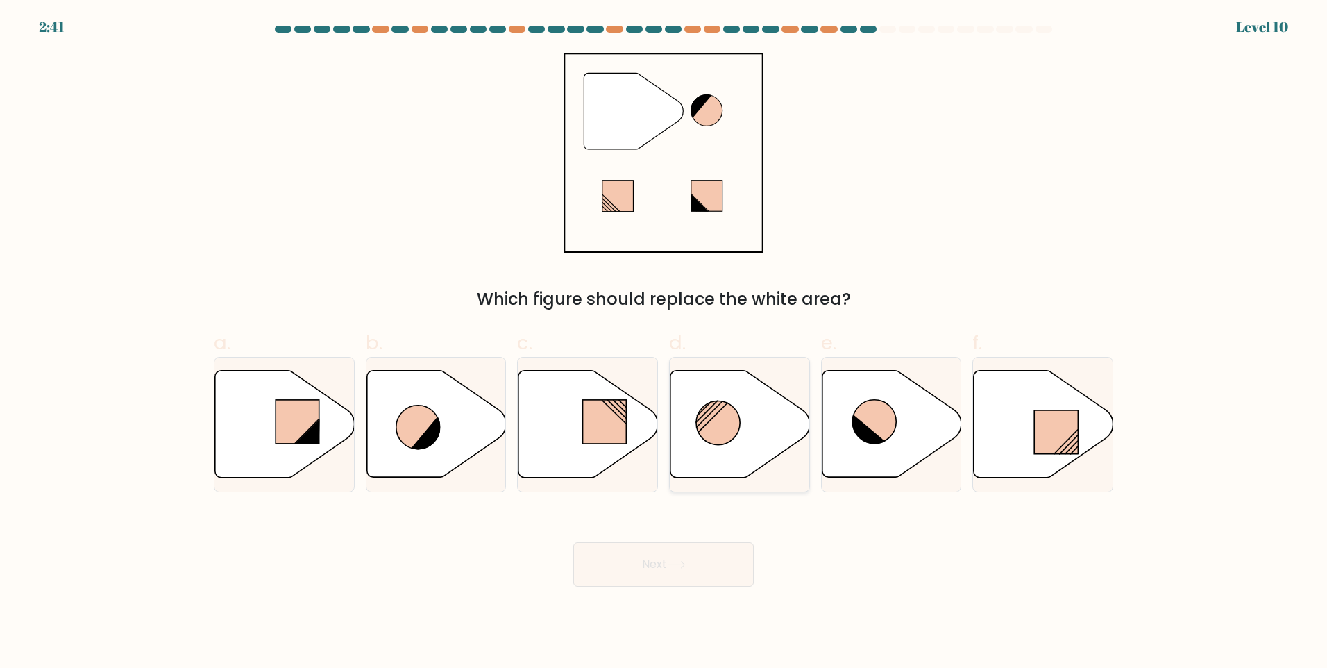
click at [713, 431] on circle at bounding box center [718, 422] width 44 height 44
click at [664, 343] on input "d." at bounding box center [663, 338] width 1 height 9
radio input "true"
click at [677, 554] on button "Next" at bounding box center [663, 564] width 180 height 44
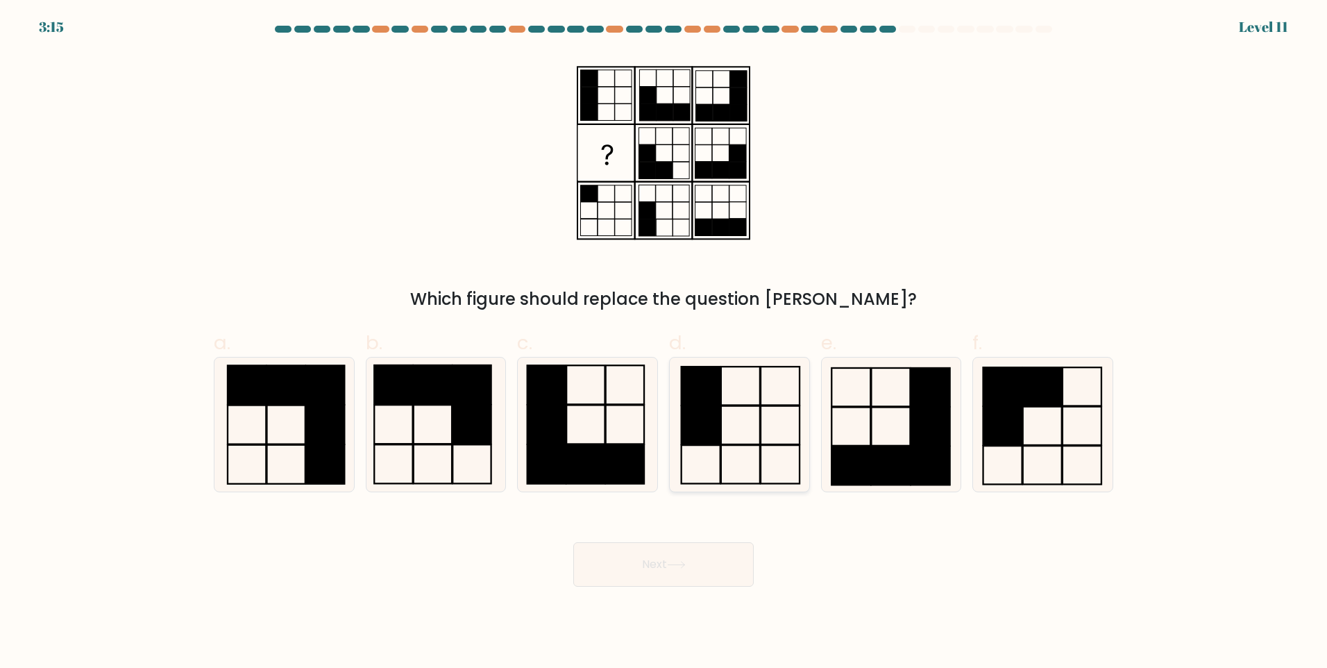
click at [757, 410] on icon at bounding box center [739, 424] width 134 height 134
click at [664, 343] on input "d." at bounding box center [663, 338] width 1 height 9
radio input "true"
click at [757, 410] on icon at bounding box center [739, 424] width 133 height 133
click at [664, 343] on input "d." at bounding box center [663, 338] width 1 height 9
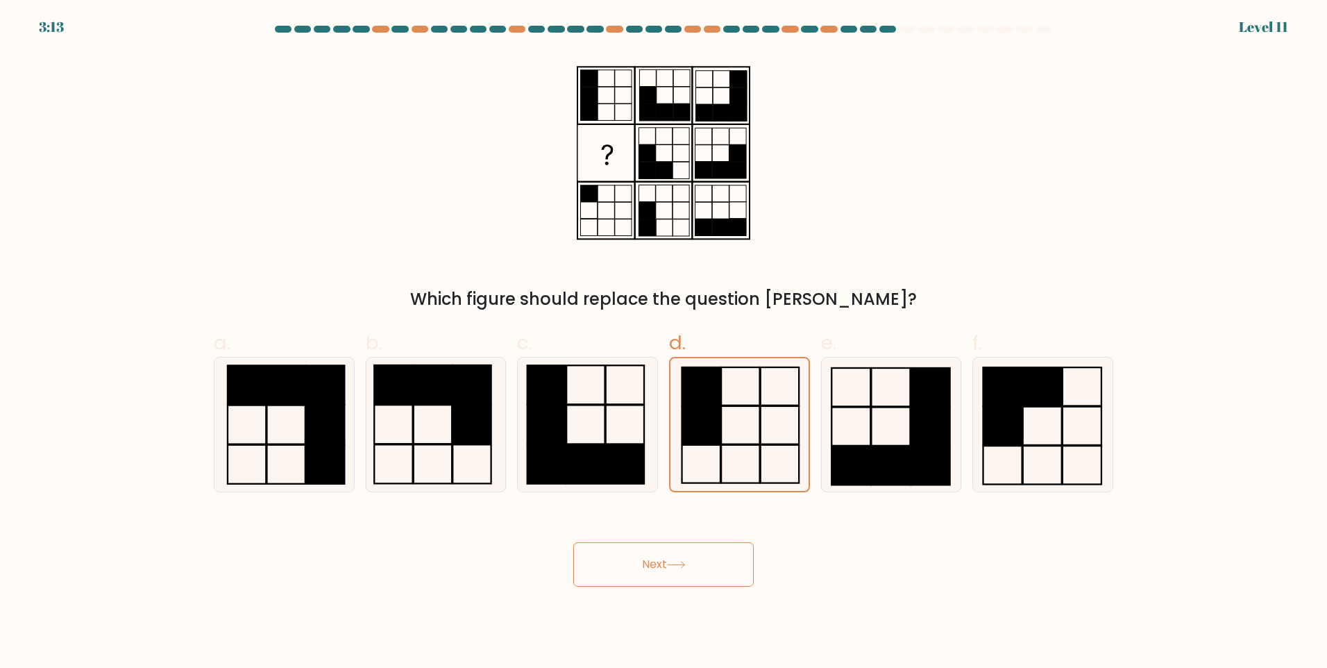
click at [657, 551] on button "Next" at bounding box center [663, 564] width 180 height 44
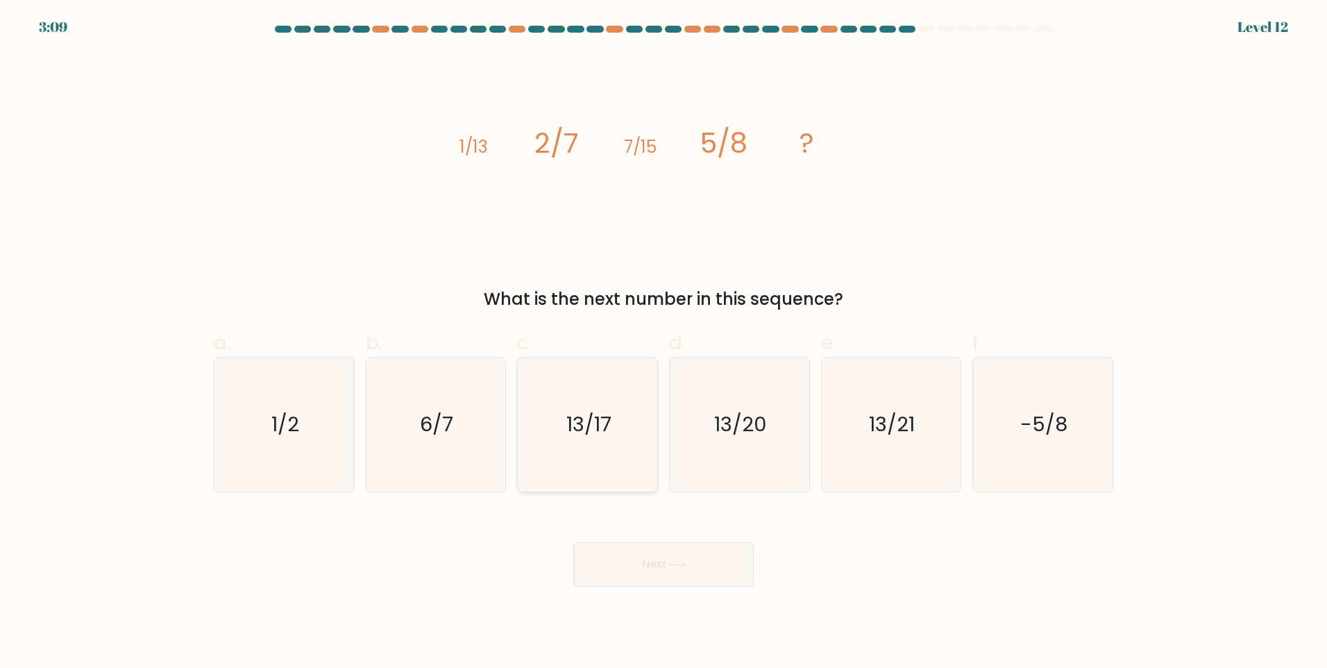
click at [566, 474] on icon "13/17" at bounding box center [587, 424] width 134 height 134
click at [663, 343] on input "c. 13/17" at bounding box center [663, 338] width 1 height 9
radio input "true"
click at [700, 574] on button "Next" at bounding box center [663, 564] width 180 height 44
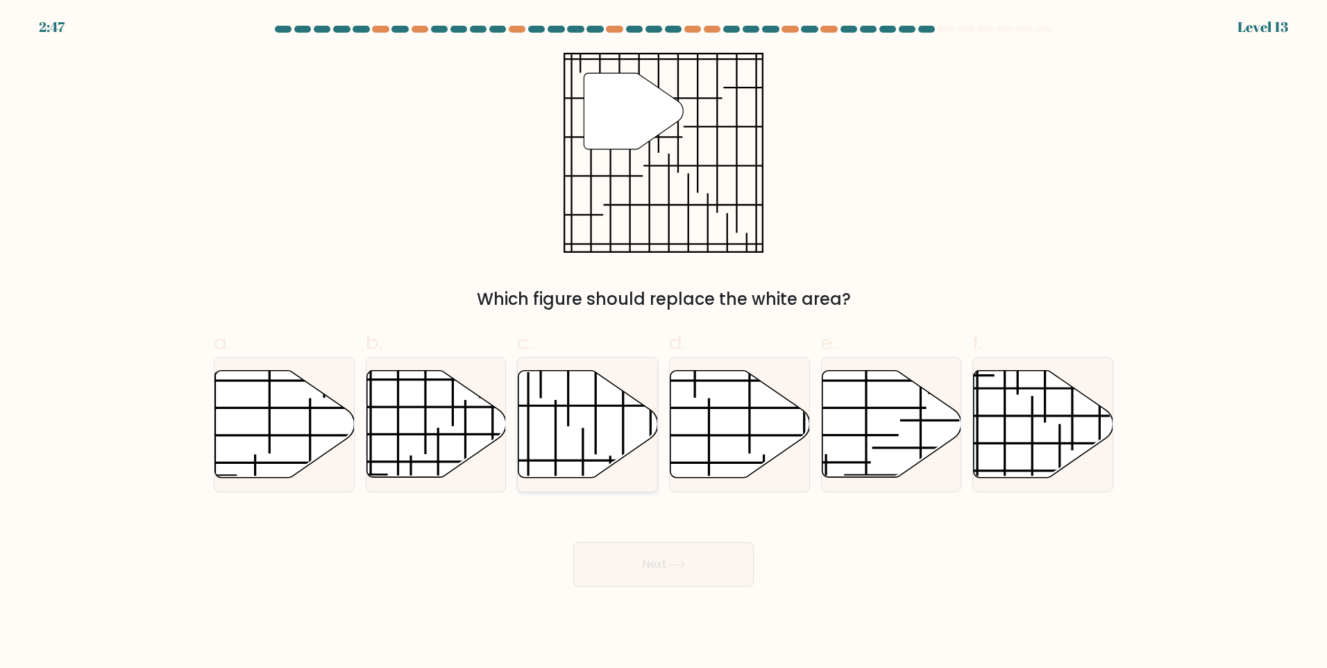
click at [617, 426] on icon at bounding box center [587, 424] width 139 height 107
click at [663, 343] on input "c." at bounding box center [663, 338] width 1 height 9
radio input "true"
click at [631, 549] on button "Next" at bounding box center [663, 564] width 180 height 44
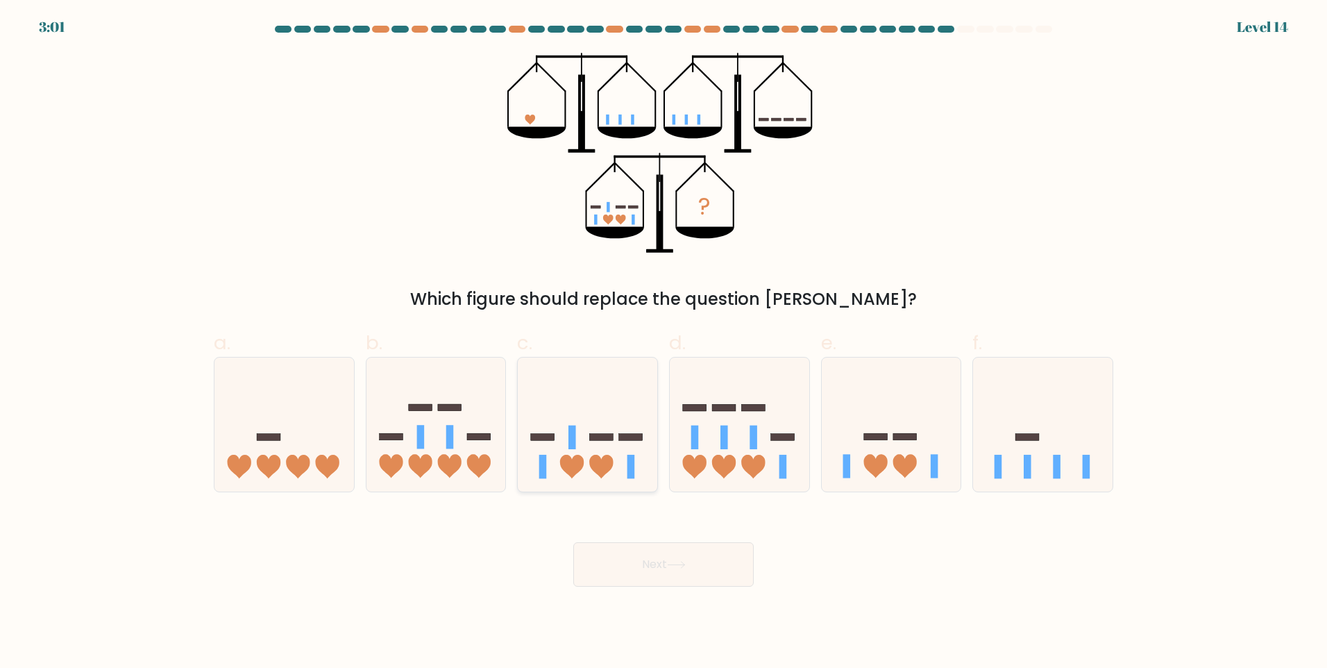
click at [593, 428] on icon at bounding box center [587, 423] width 139 height 115
click at [663, 343] on input "c." at bounding box center [663, 338] width 1 height 9
radio input "true"
click at [632, 566] on button "Next" at bounding box center [663, 564] width 180 height 44
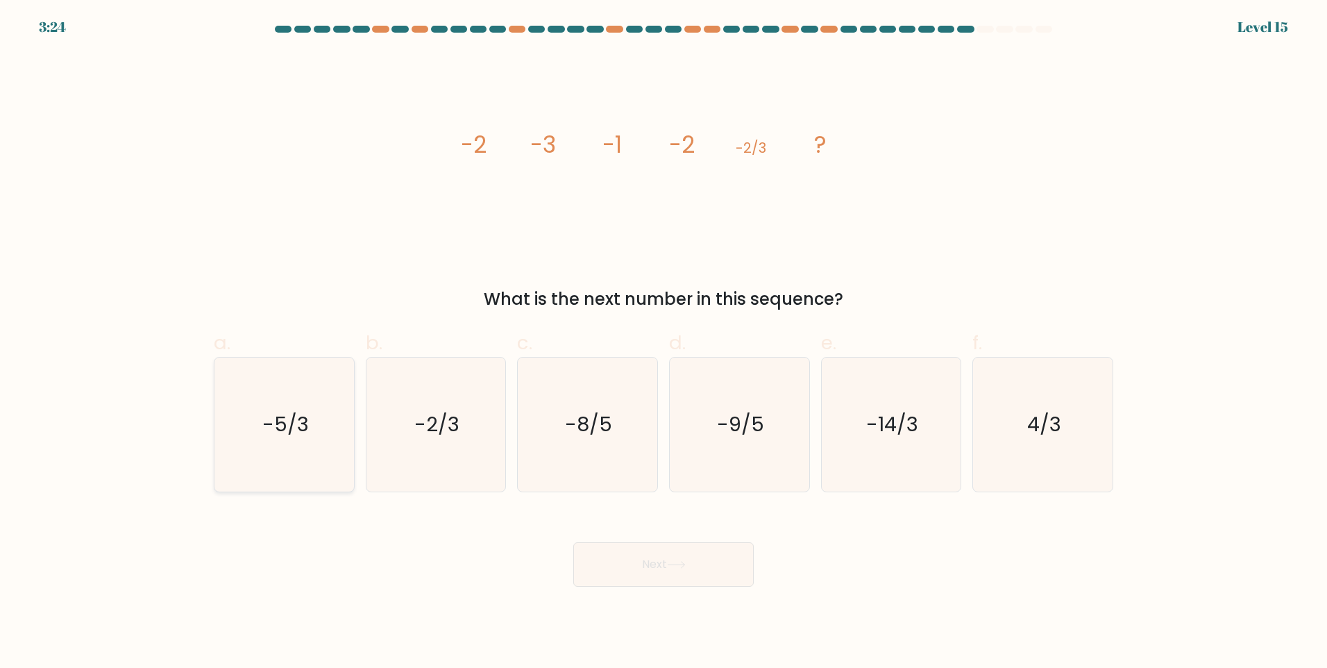
click at [275, 431] on text "-5/3" at bounding box center [285, 424] width 46 height 28
click at [663, 343] on input "a. -5/3" at bounding box center [663, 338] width 1 height 9
radio input "true"
click at [606, 566] on button "Next" at bounding box center [663, 564] width 180 height 44
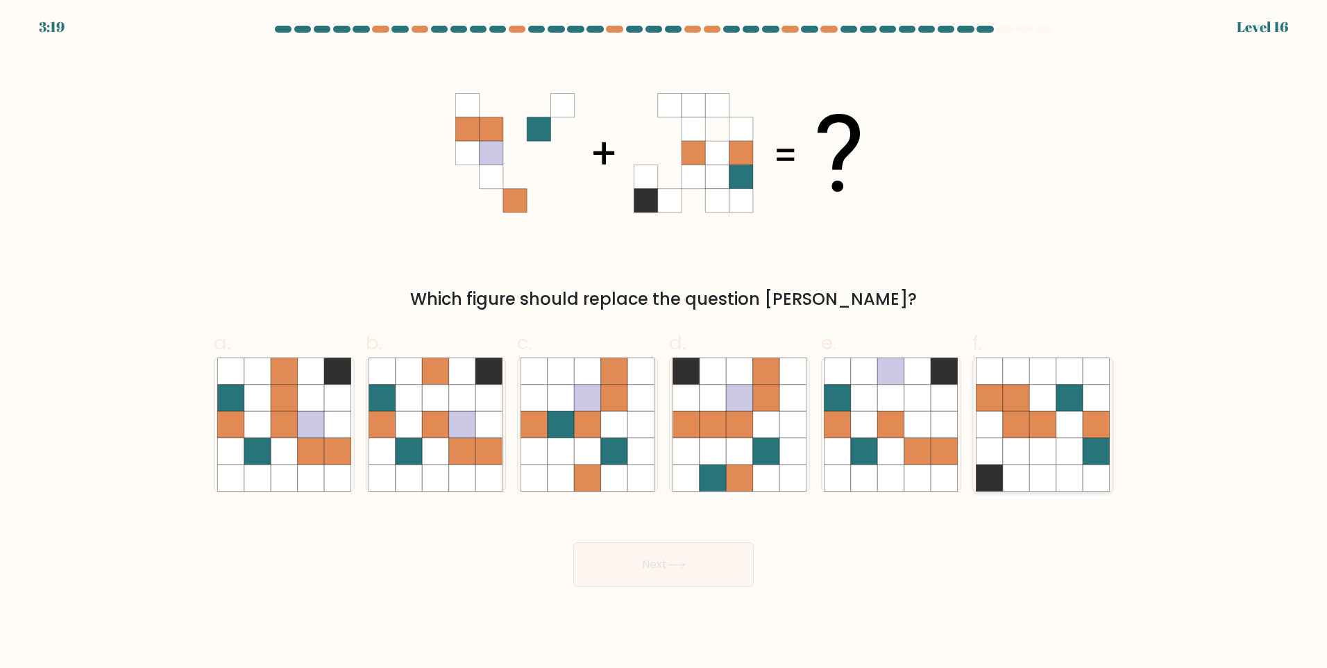
click at [1036, 457] on icon at bounding box center [1042, 451] width 26 height 26
click at [664, 343] on input "f." at bounding box center [663, 338] width 1 height 9
radio input "true"
click at [745, 557] on button "Next" at bounding box center [663, 564] width 180 height 44
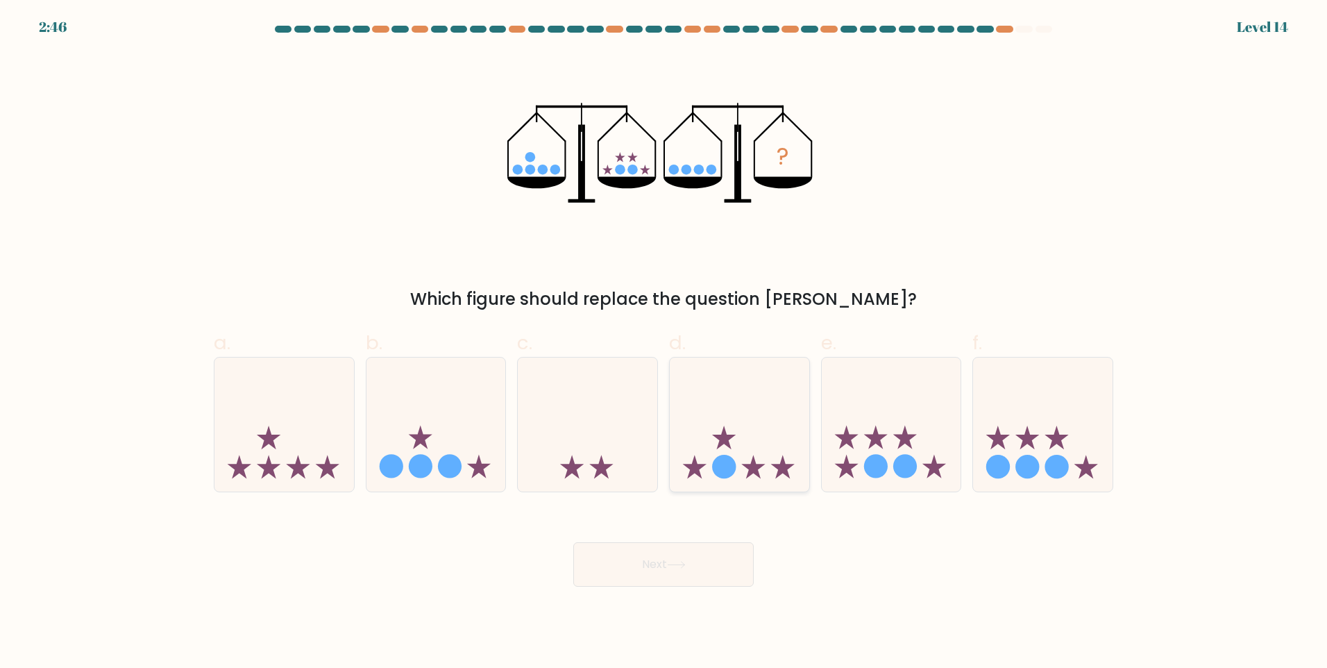
click at [713, 451] on icon at bounding box center [739, 423] width 139 height 115
click at [664, 343] on input "d." at bounding box center [663, 338] width 1 height 9
radio input "true"
click at [667, 551] on button "Next" at bounding box center [663, 564] width 180 height 44
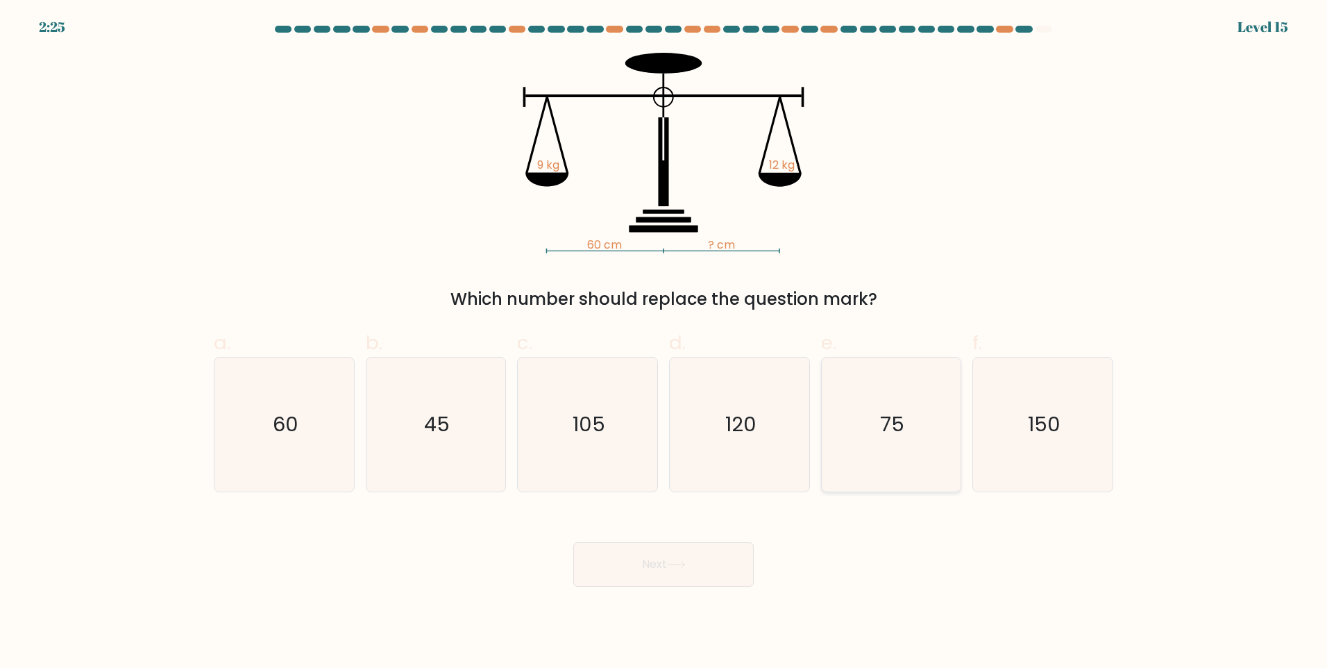
click at [837, 461] on icon "75" at bounding box center [891, 424] width 134 height 134
click at [664, 343] on input "e. 75" at bounding box center [663, 338] width 1 height 9
radio input "true"
click at [703, 556] on button "Next" at bounding box center [663, 564] width 180 height 44
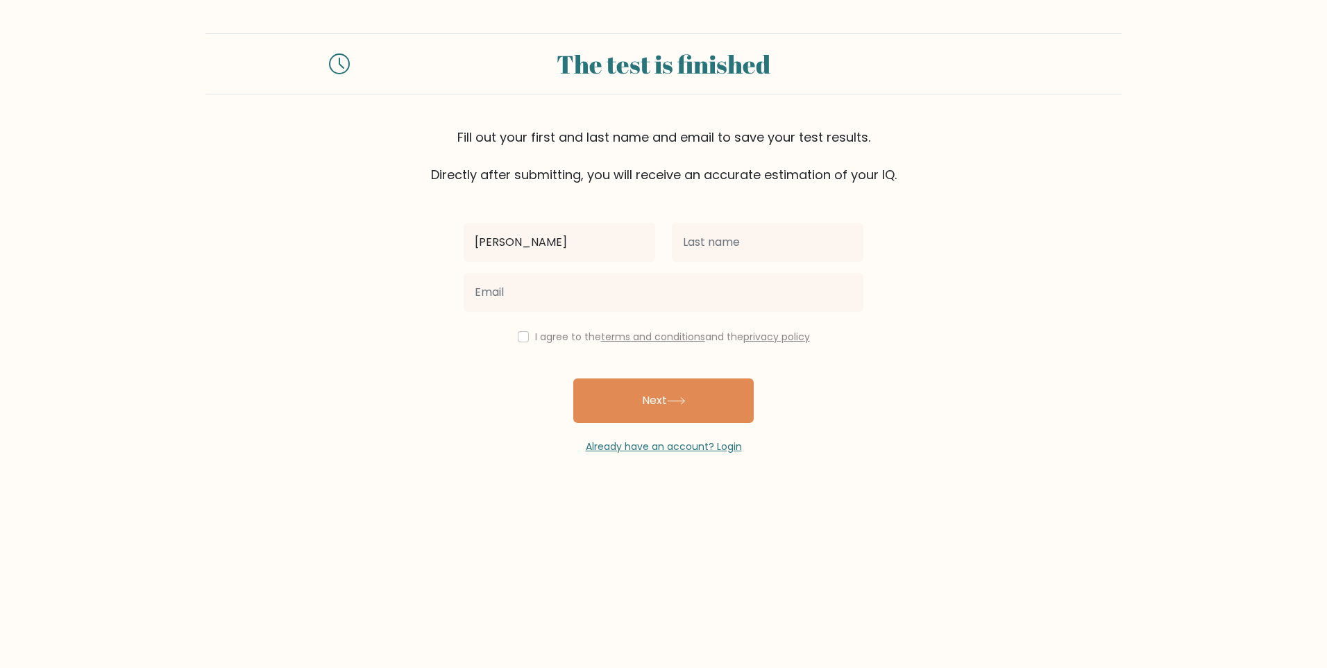
click at [479, 239] on input "hazel bernadette" at bounding box center [560, 242] width 192 height 39
type input "Hazel Bernadette"
click at [735, 241] on input "text" at bounding box center [768, 242] width 192 height 39
type input "Subieto"
click at [660, 297] on input "email" at bounding box center [664, 292] width 400 height 39
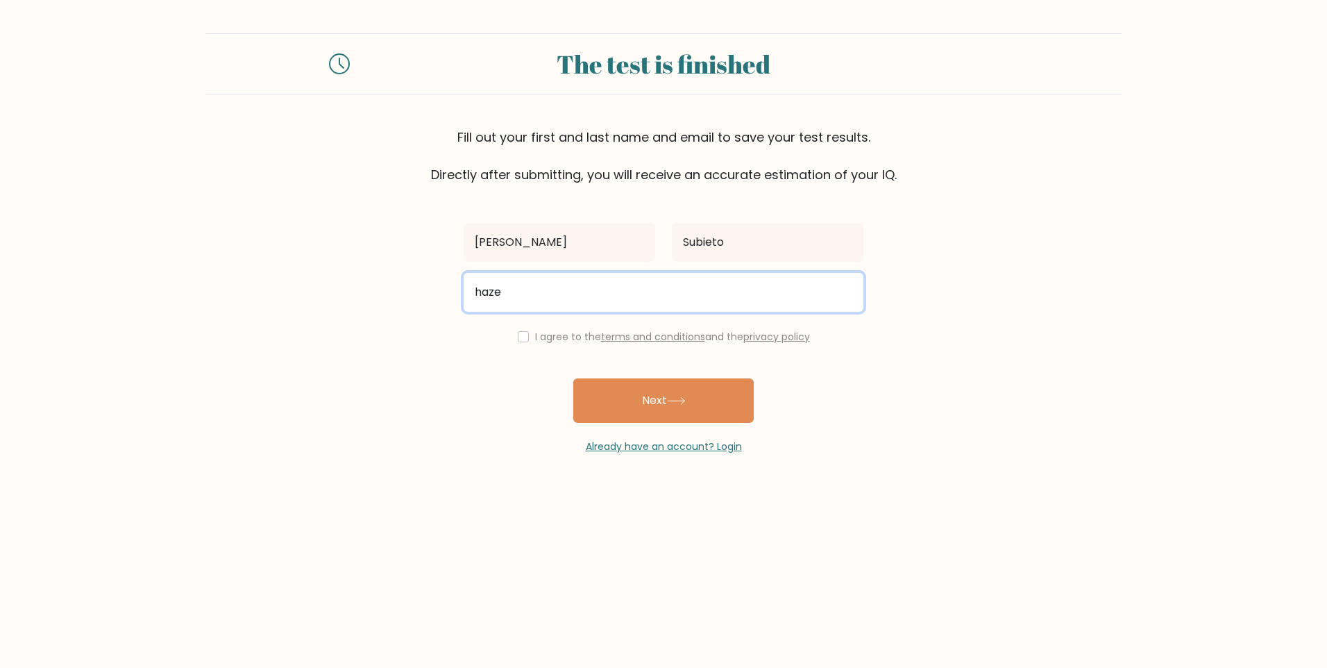
click at [660, 297] on input "haze" at bounding box center [664, 292] width 400 height 39
click at [568, 289] on input "haze" at bounding box center [664, 292] width 400 height 39
click at [604, 287] on input "hazelbernadettesubieto@gmail.com" at bounding box center [664, 292] width 400 height 39
type input "hazelbernadettesubieto14@gmail.com"
click at [523, 340] on input "checkbox" at bounding box center [523, 336] width 11 height 11
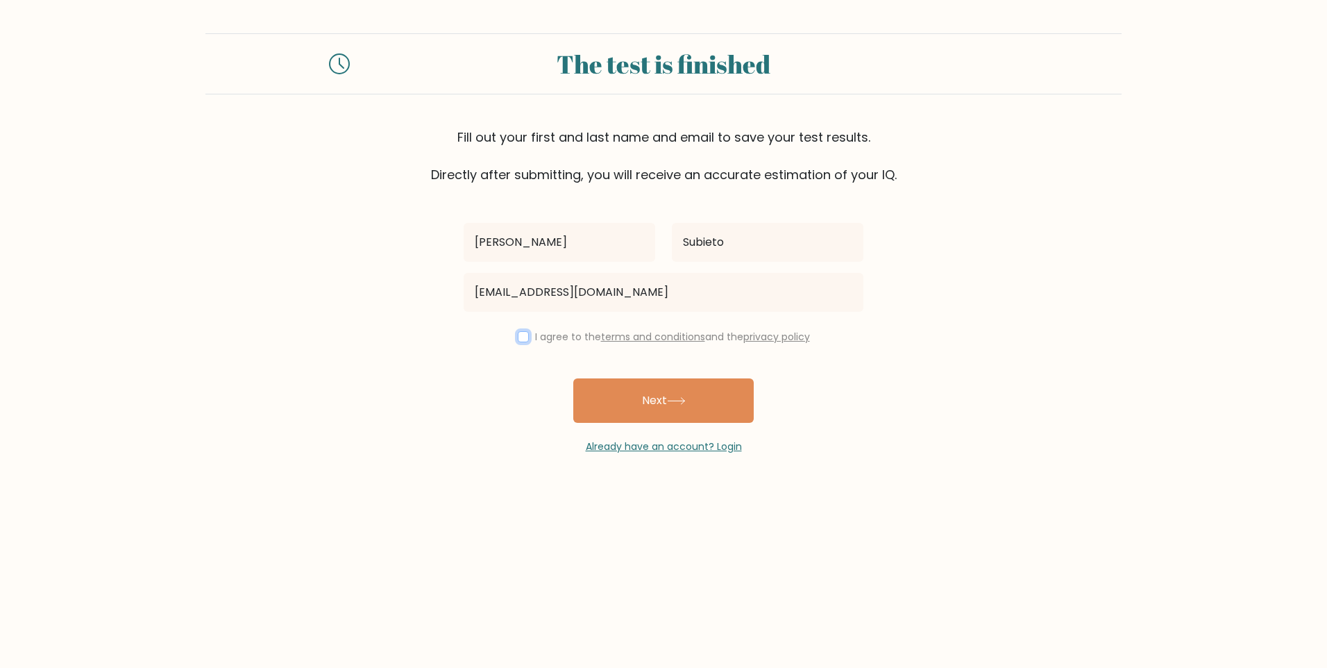
checkbox input "true"
click at [639, 401] on button "Next" at bounding box center [663, 400] width 180 height 44
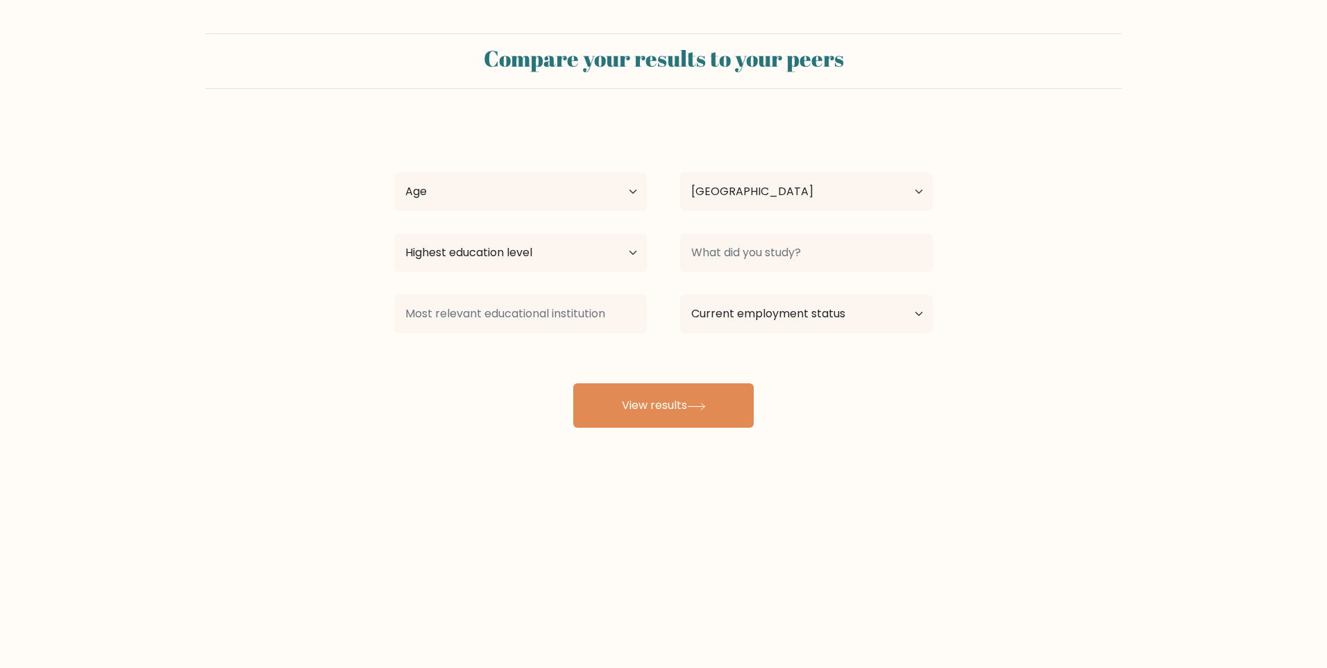
select select "PH"
click at [529, 207] on select "Age Under [DEMOGRAPHIC_DATA] [DEMOGRAPHIC_DATA] [DEMOGRAPHIC_DATA] [DEMOGRAPHIC…" at bounding box center [520, 191] width 253 height 39
select select "25_34"
click at [394, 172] on select "Age Under 18 years old 18-24 years old 25-34 years old 35-44 years old 45-54 ye…" at bounding box center [520, 191] width 253 height 39
click at [494, 260] on select "Highest education level No schooling Primary Lower Secondary Upper Secondary Oc…" at bounding box center [520, 252] width 253 height 39
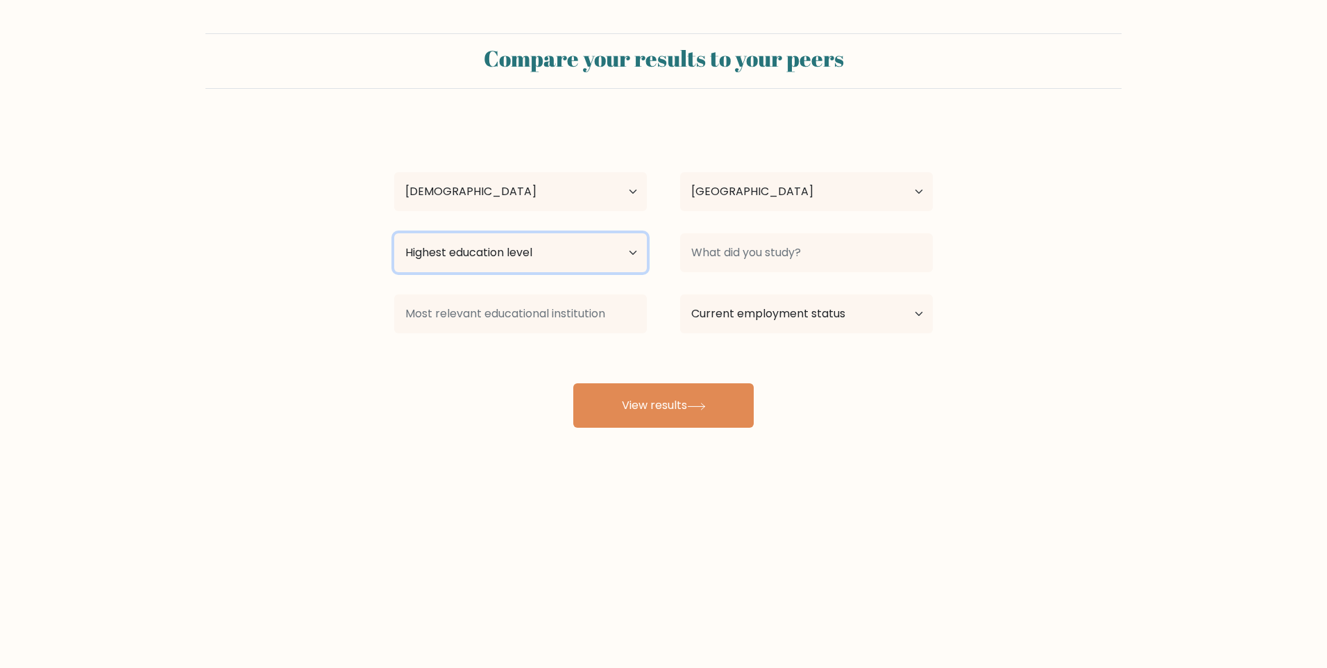
select select "upper_secondary"
click at [394, 233] on select "Highest education level No schooling Primary Lower Secondary Upper Secondary Oc…" at bounding box center [520, 252] width 253 height 39
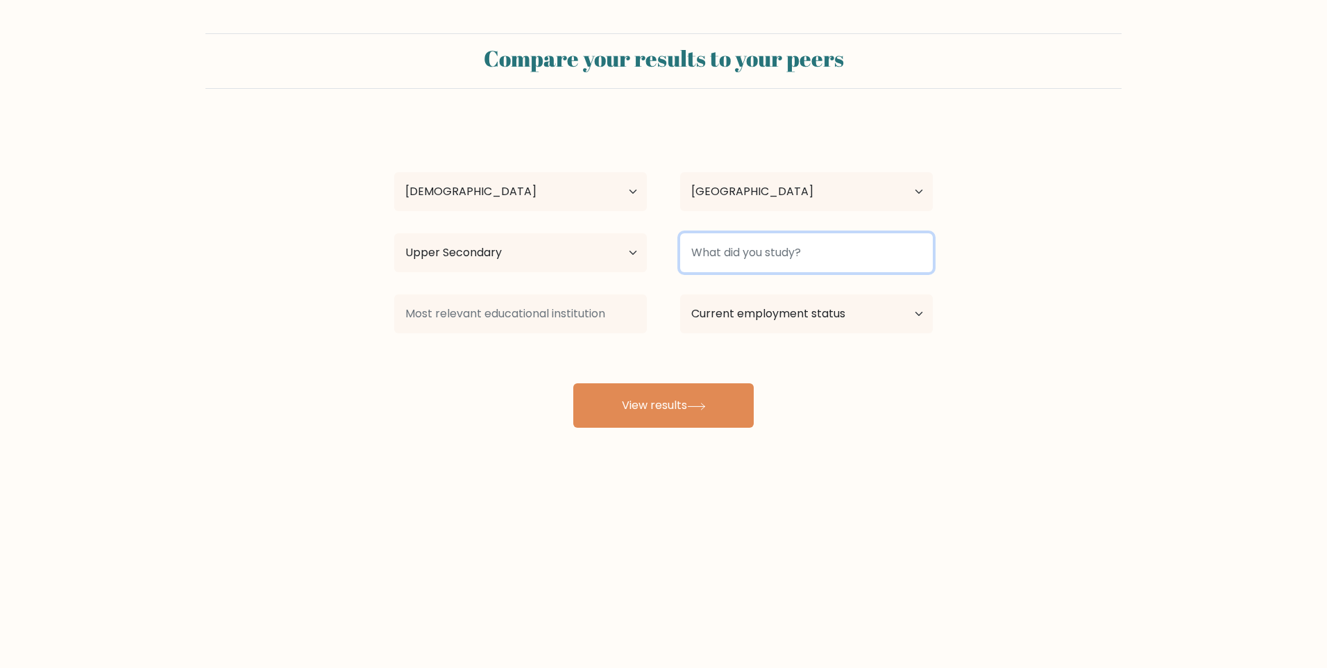
click at [716, 259] on input at bounding box center [806, 252] width 253 height 39
type input "i"
type input "I"
type input "c"
type input "Computer Programming"
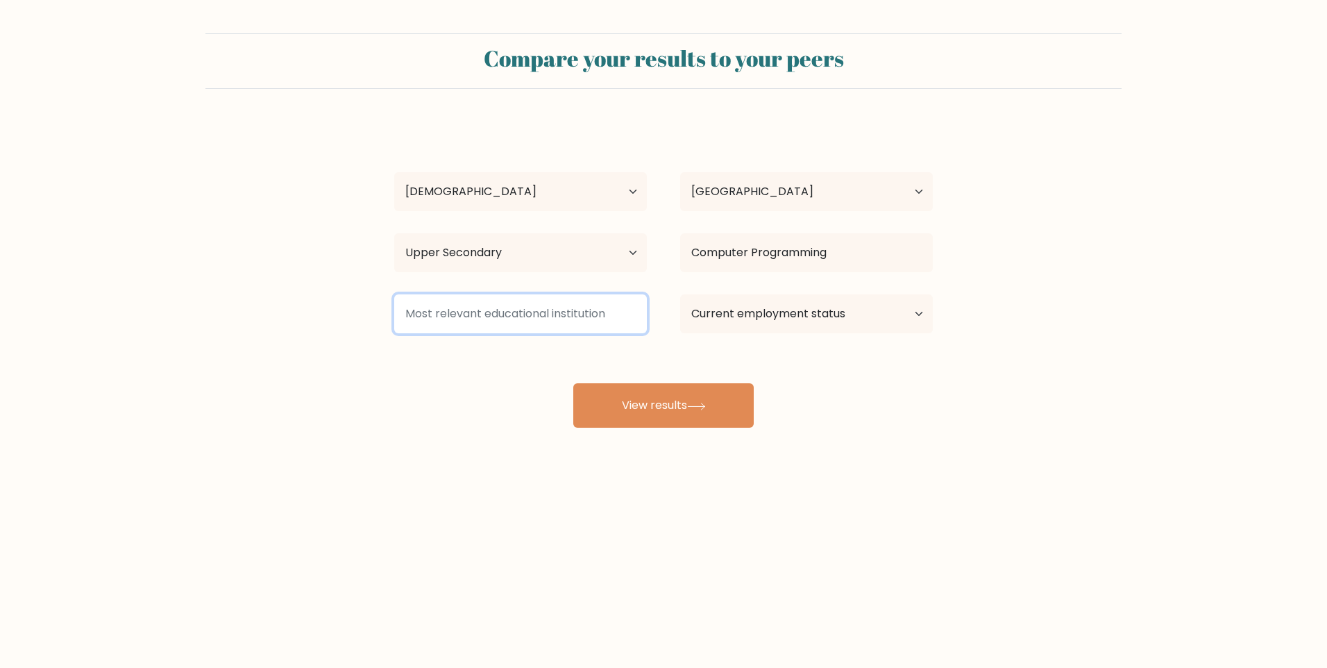
click at [547, 321] on input at bounding box center [520, 313] width 253 height 39
click at [480, 314] on input "Worldtech" at bounding box center [520, 313] width 253 height 39
click at [468, 312] on input "Worldtech resources" at bounding box center [520, 313] width 253 height 39
click at [549, 316] on input "Worldtech Resources" at bounding box center [520, 313] width 253 height 39
type input "Worldtech Resources Institute"
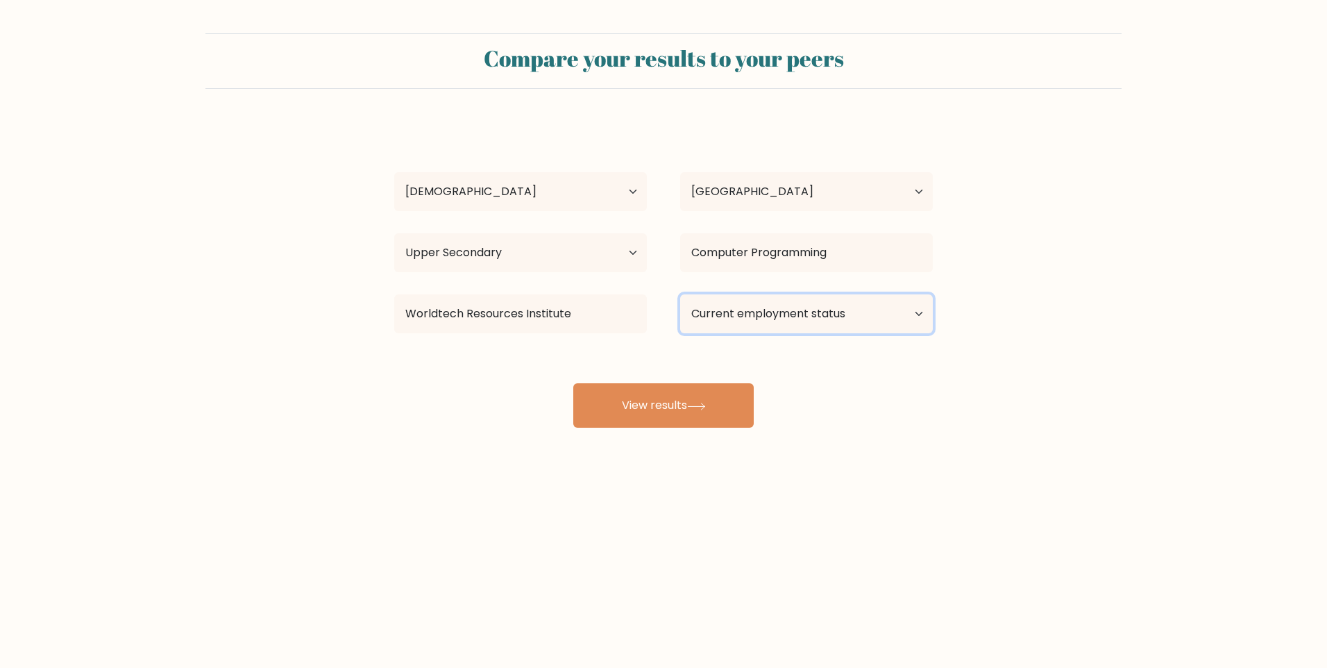
click at [715, 316] on select "Current employment status Employed Student Retired Other / prefer not to answer" at bounding box center [806, 313] width 253 height 39
select select "other"
click at [680, 294] on select "Current employment status Employed Student Retired Other / prefer not to answer" at bounding box center [806, 313] width 253 height 39
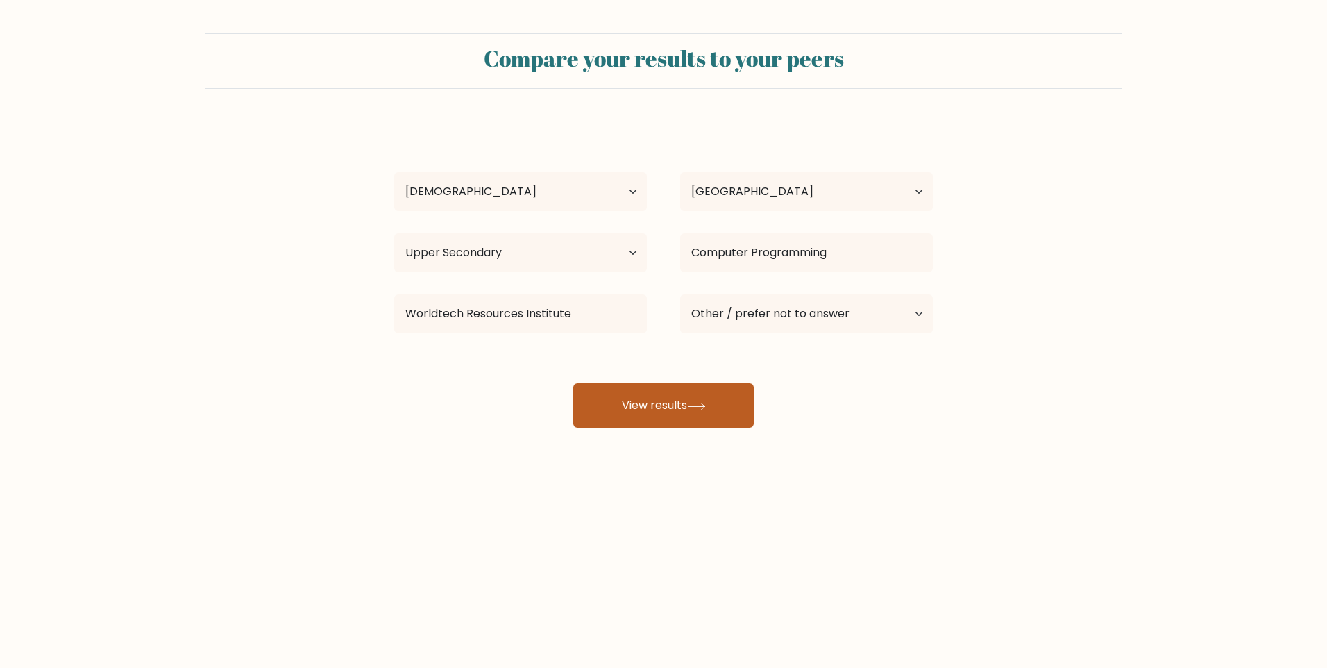
click at [686, 405] on button "View results" at bounding box center [663, 405] width 180 height 44
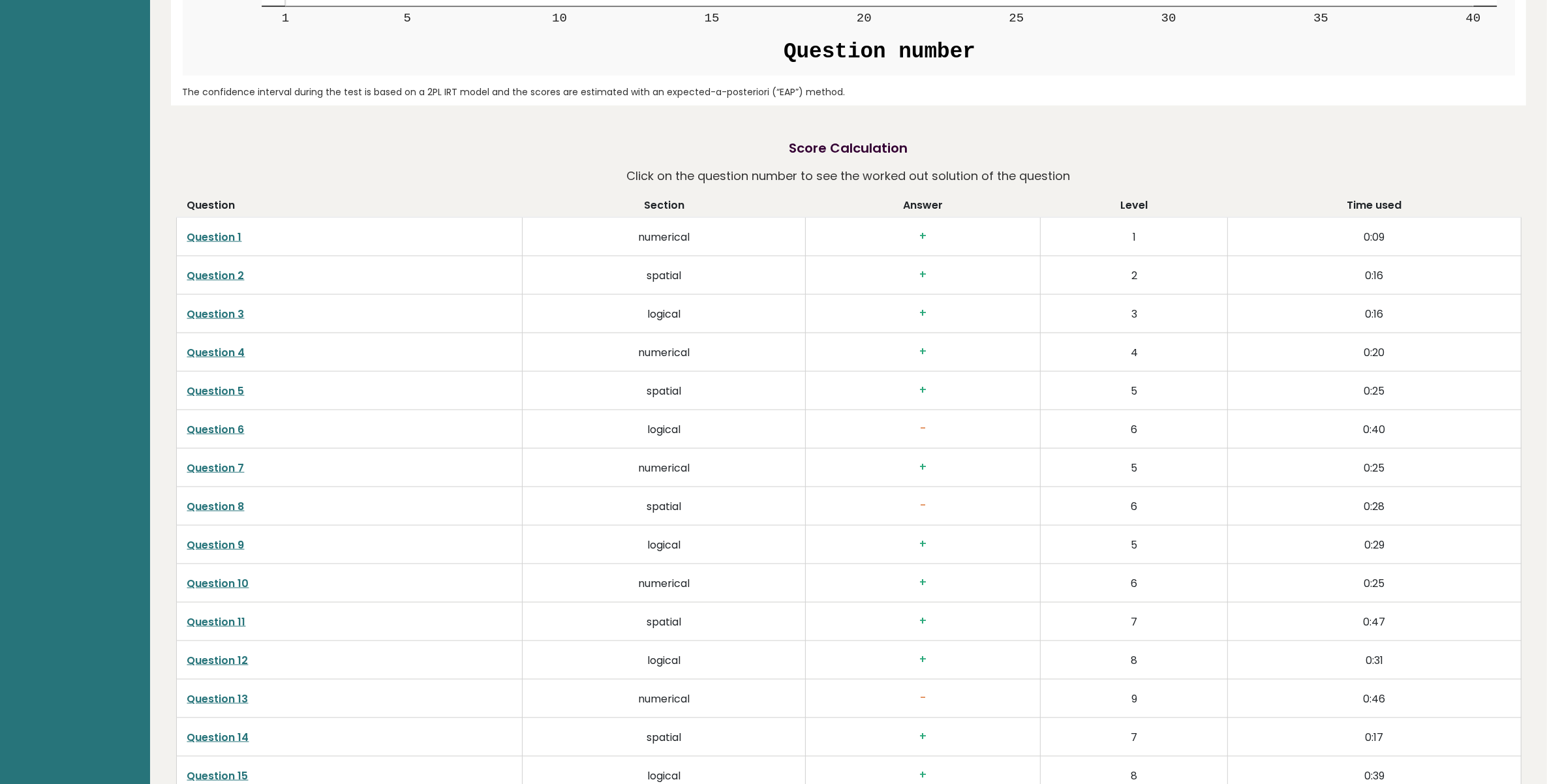
scroll to position [2175, 0]
click at [882, 441] on td "-" at bounding box center [923, 431] width 235 height 39
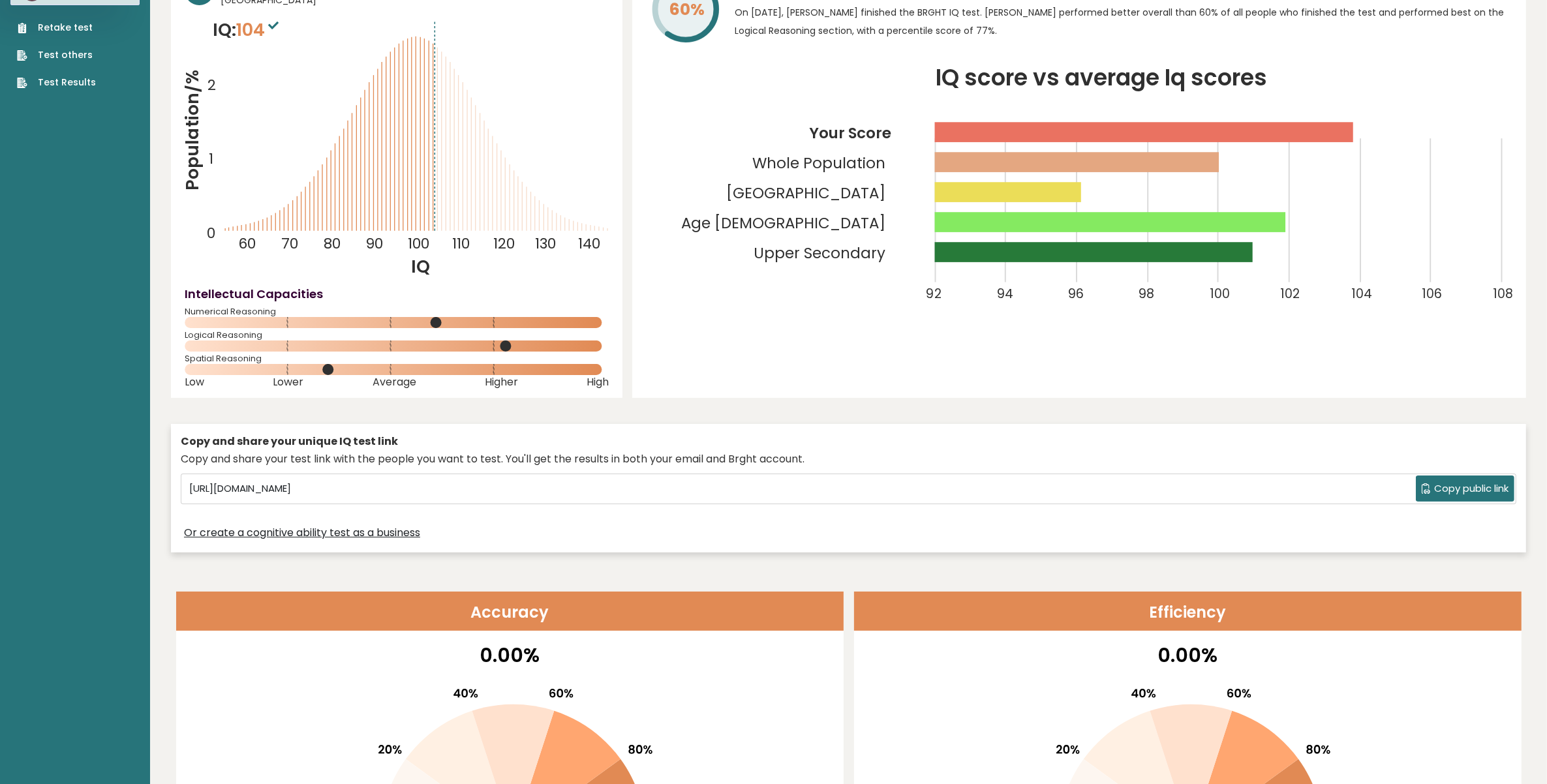
scroll to position [0, 0]
